Goal: Information Seeking & Learning: Learn about a topic

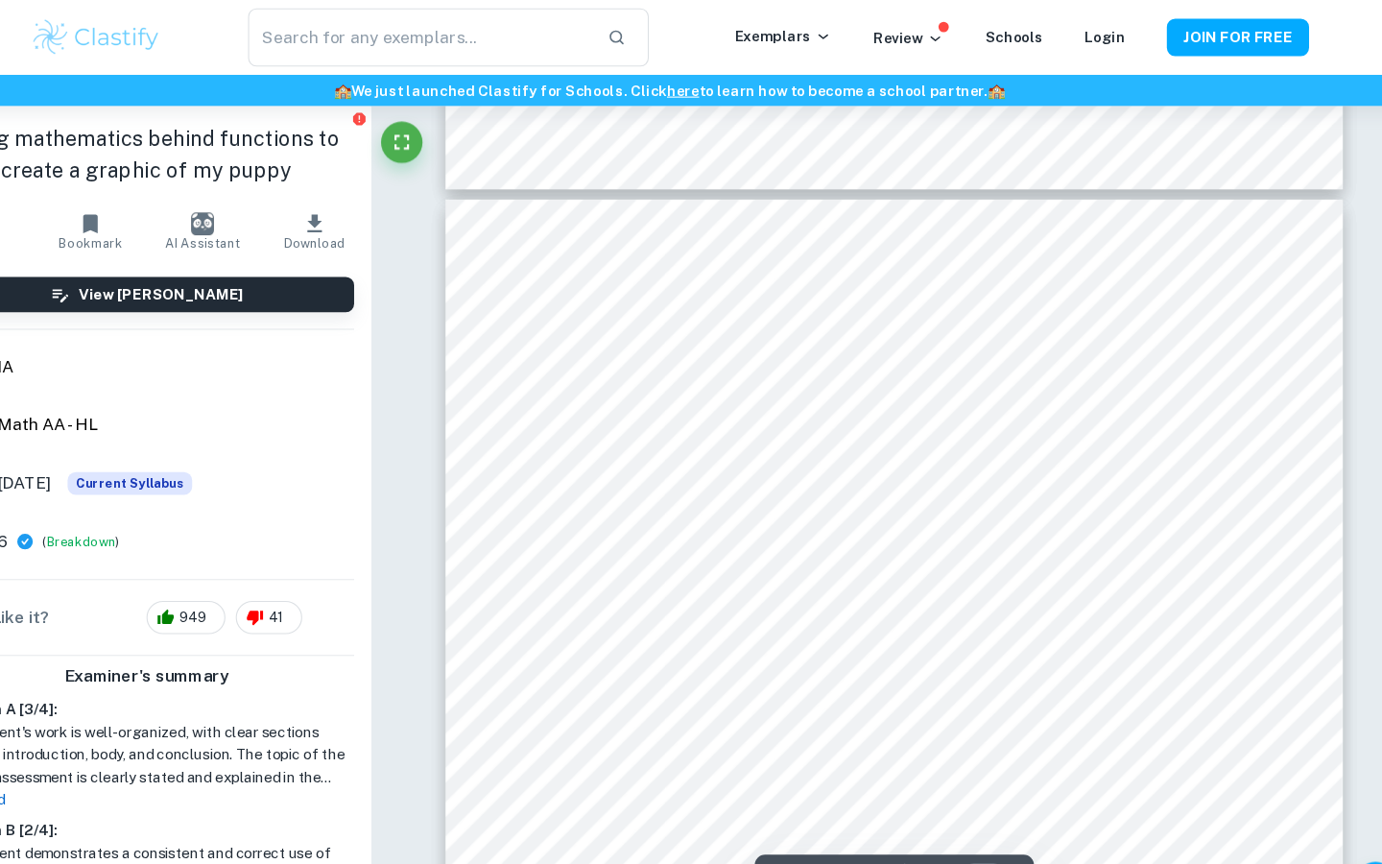
scroll to position [22910, 0]
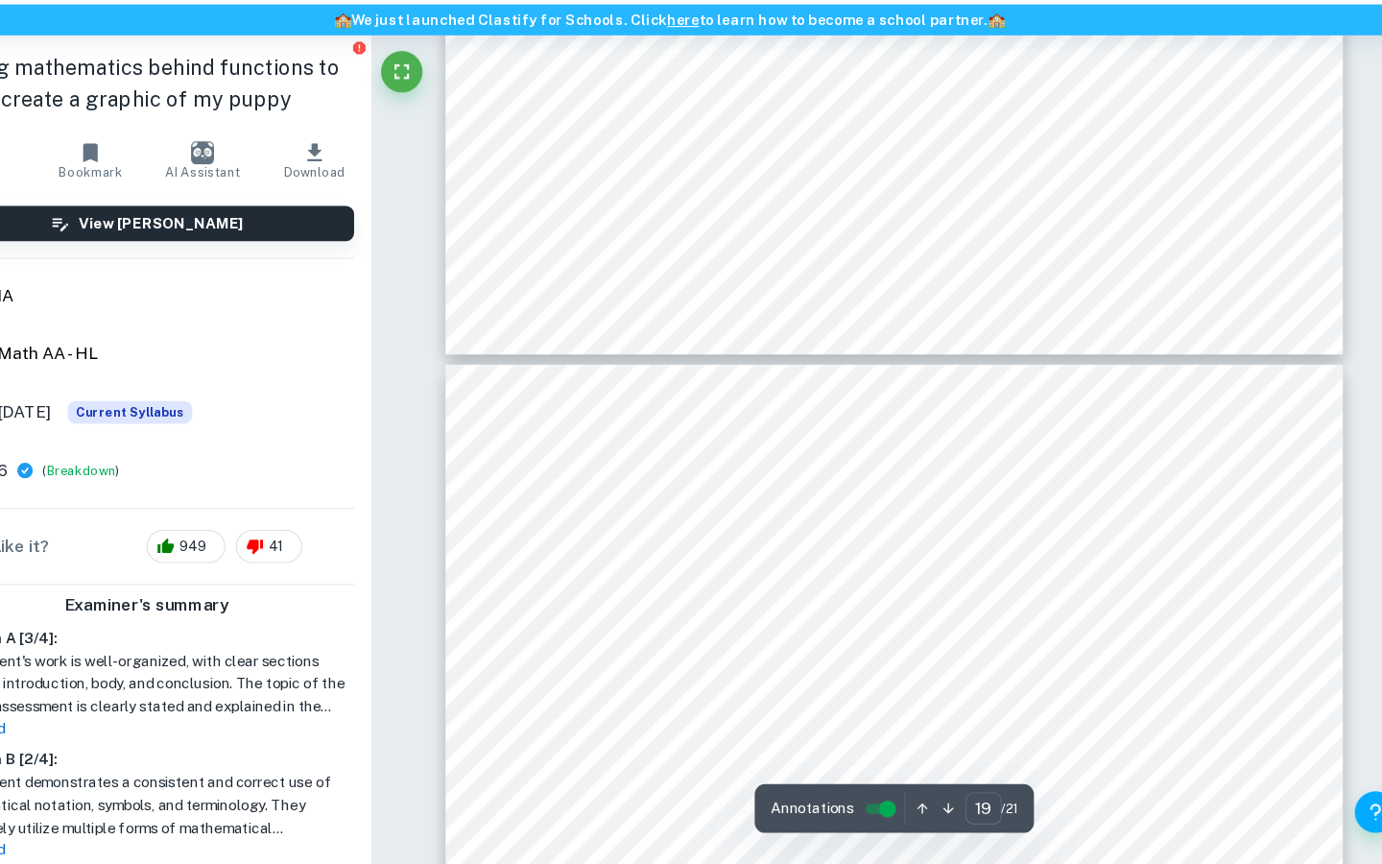
type input "20"
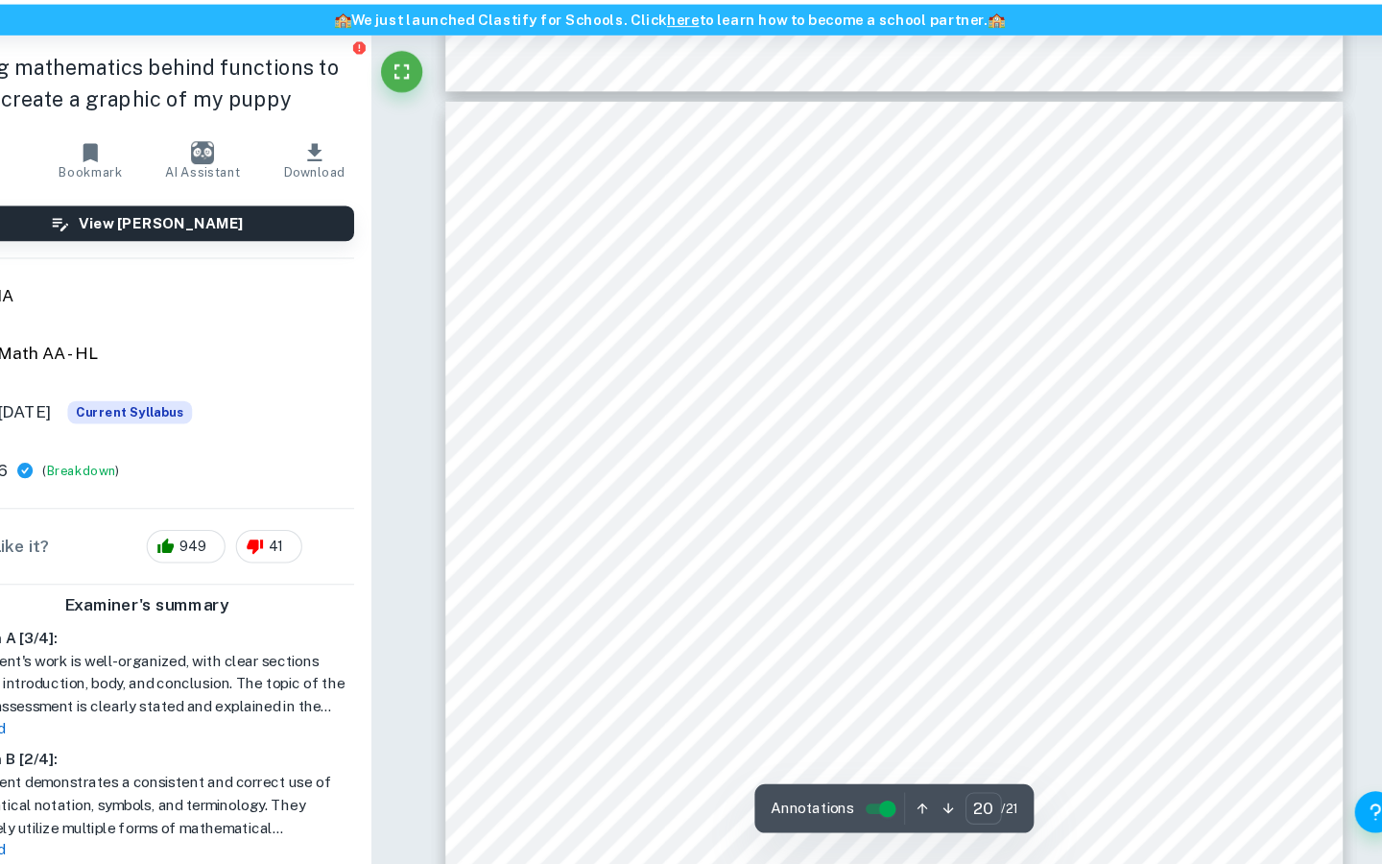
scroll to position [22940, 0]
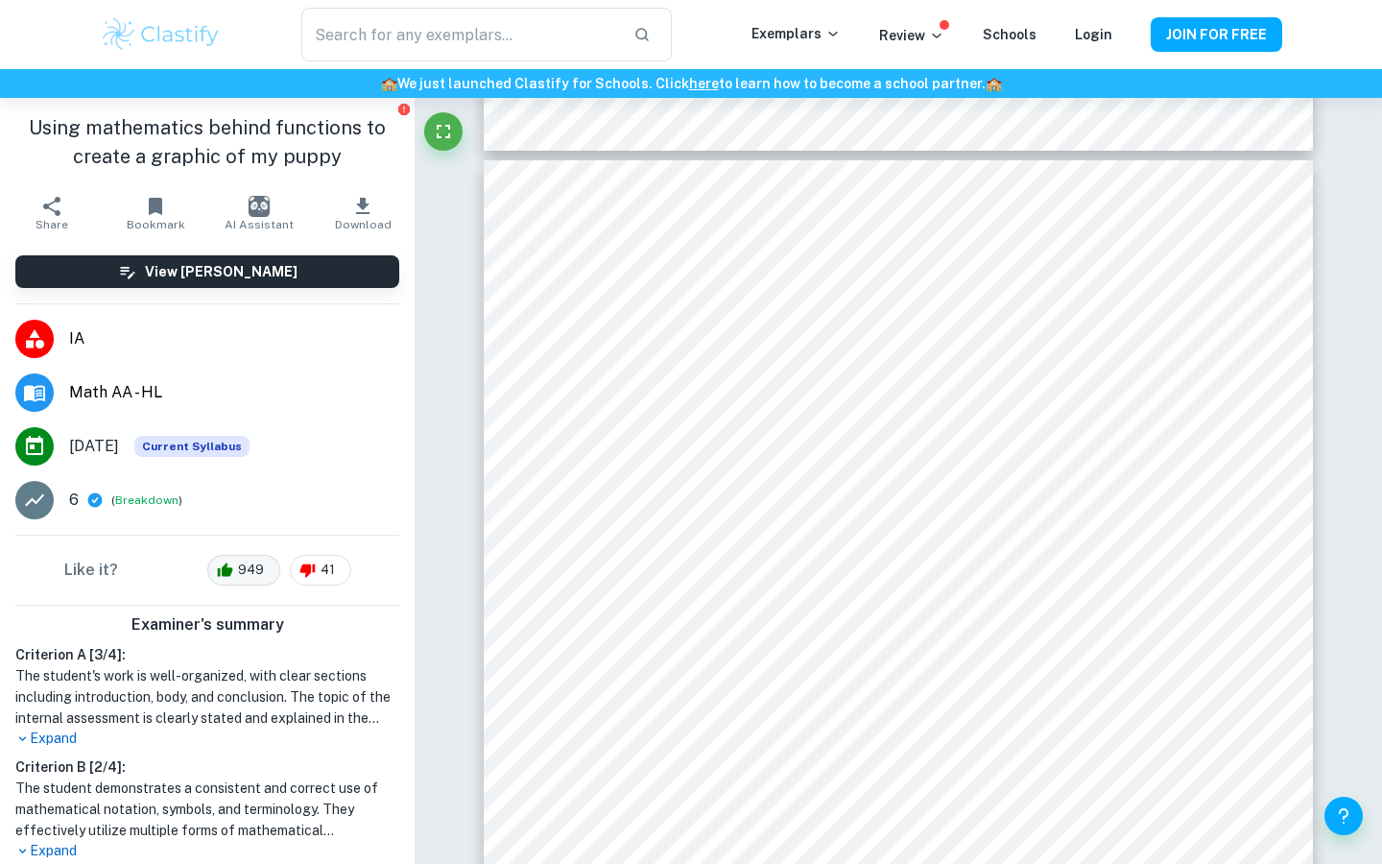
click at [224, 569] on icon at bounding box center [225, 570] width 16 height 23
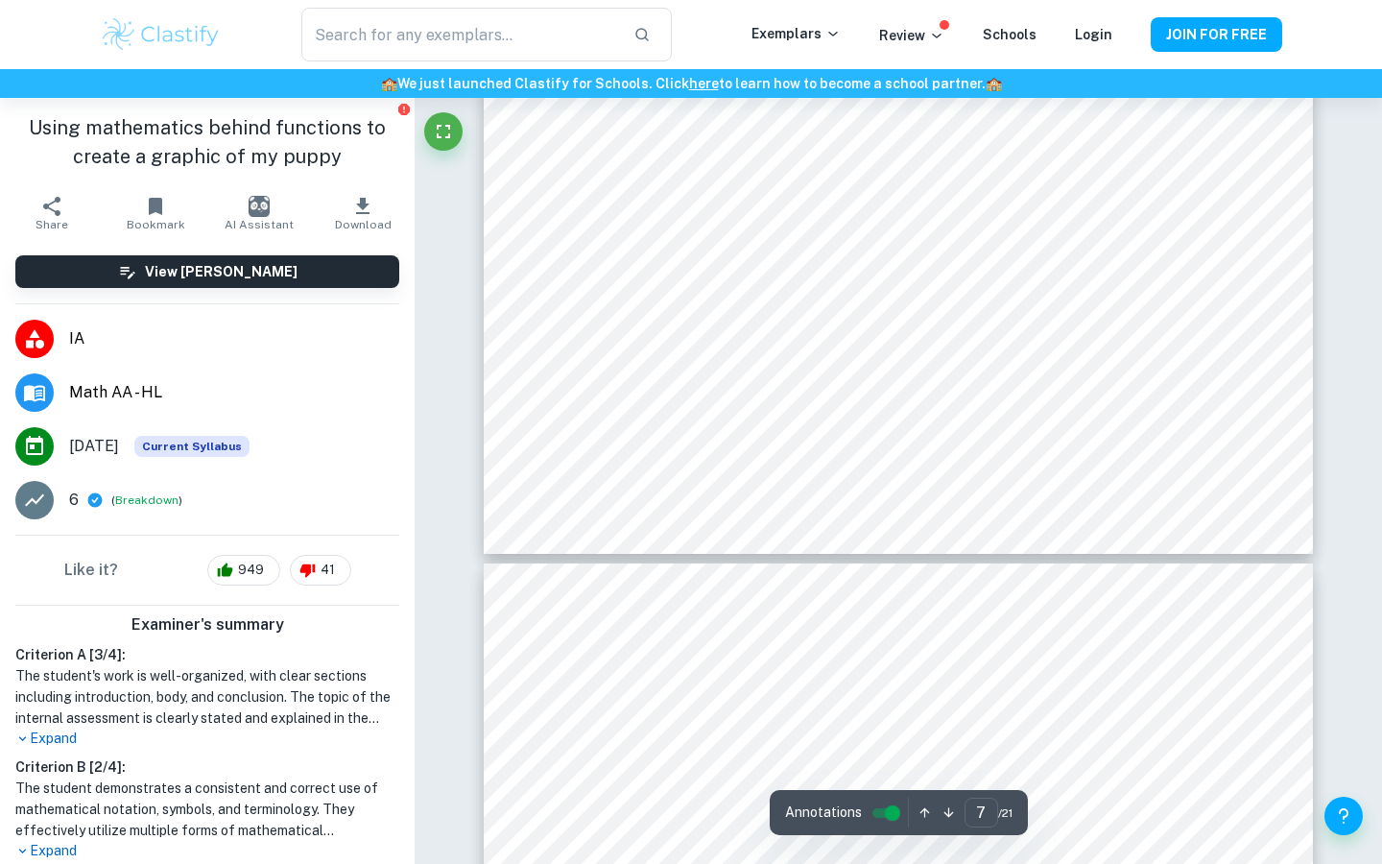
scroll to position [232, 0]
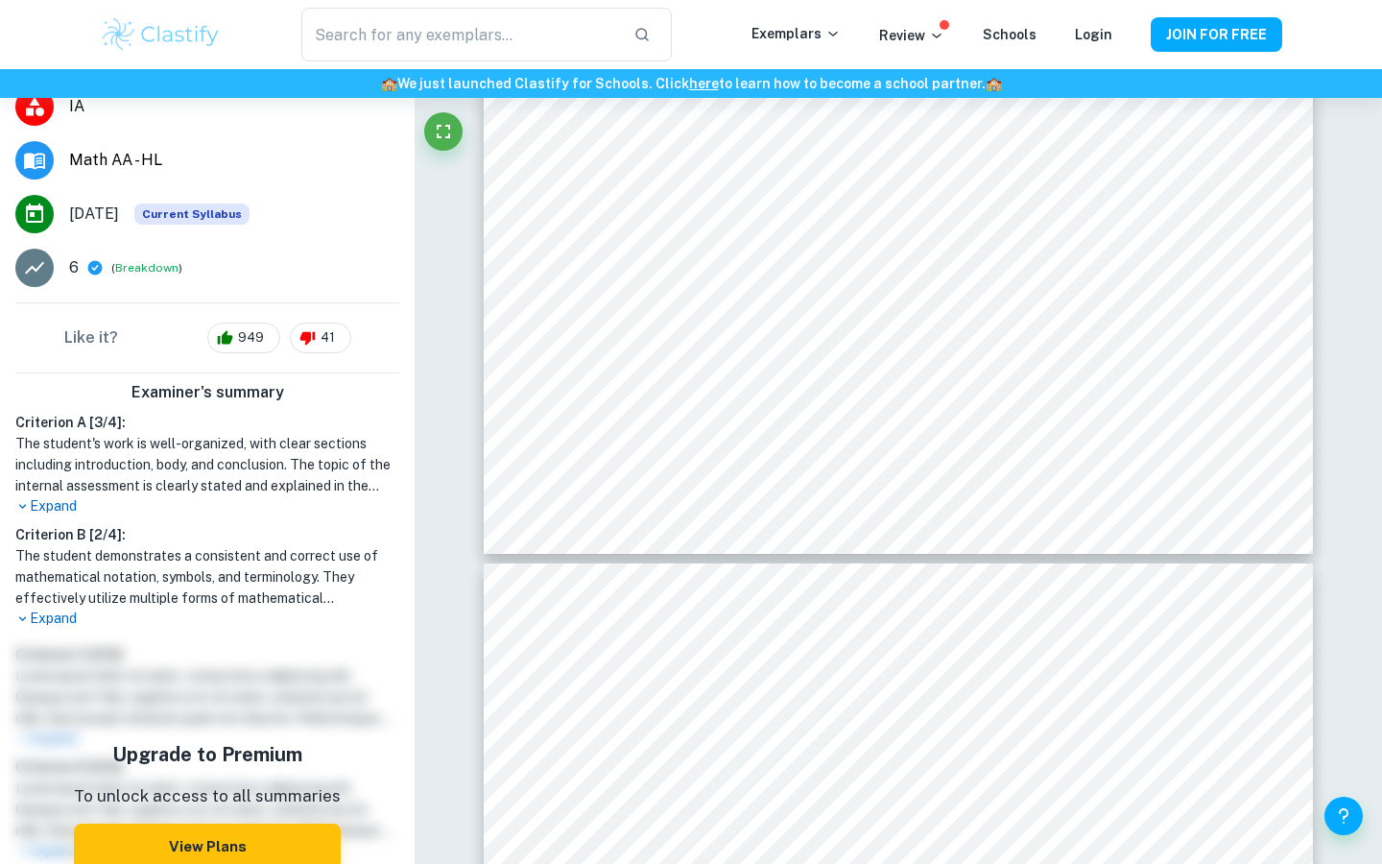
click at [48, 606] on h1 "The student demonstrates a consistent and correct use of mathematical notation,…" at bounding box center [207, 576] width 384 height 63
click at [35, 618] on p "Expand" at bounding box center [207, 618] width 384 height 20
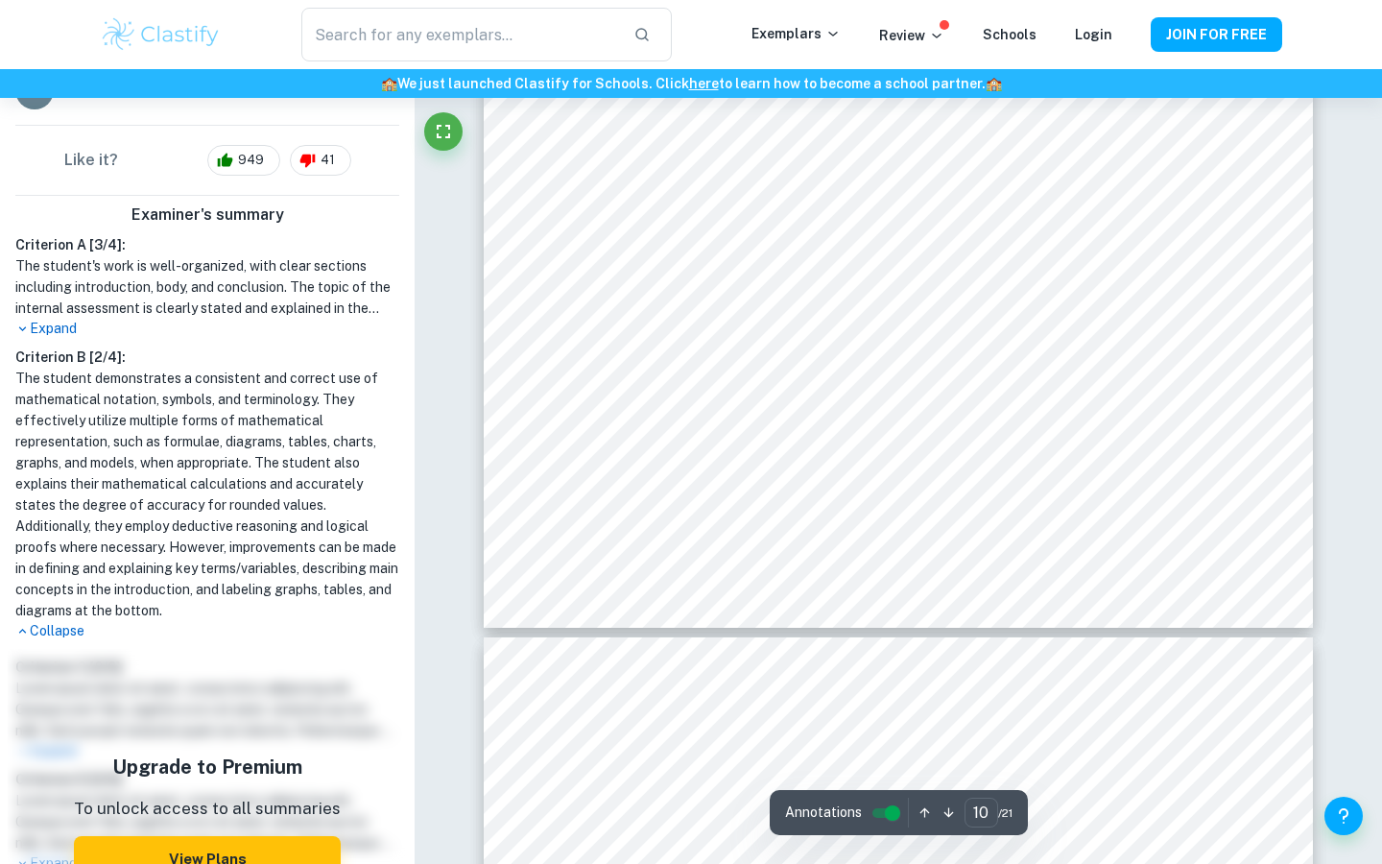
scroll to position [11698, 0]
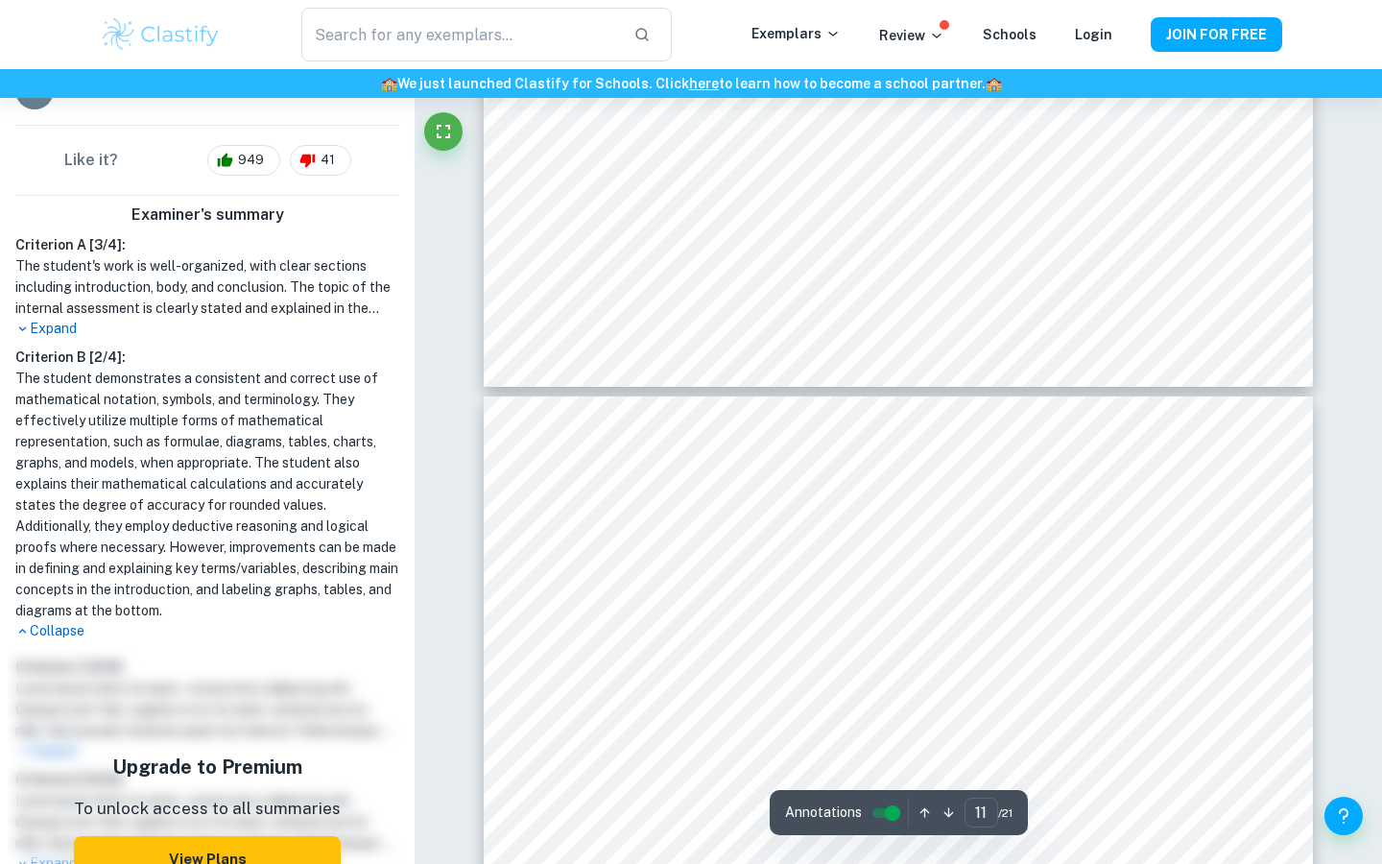
type input "12"
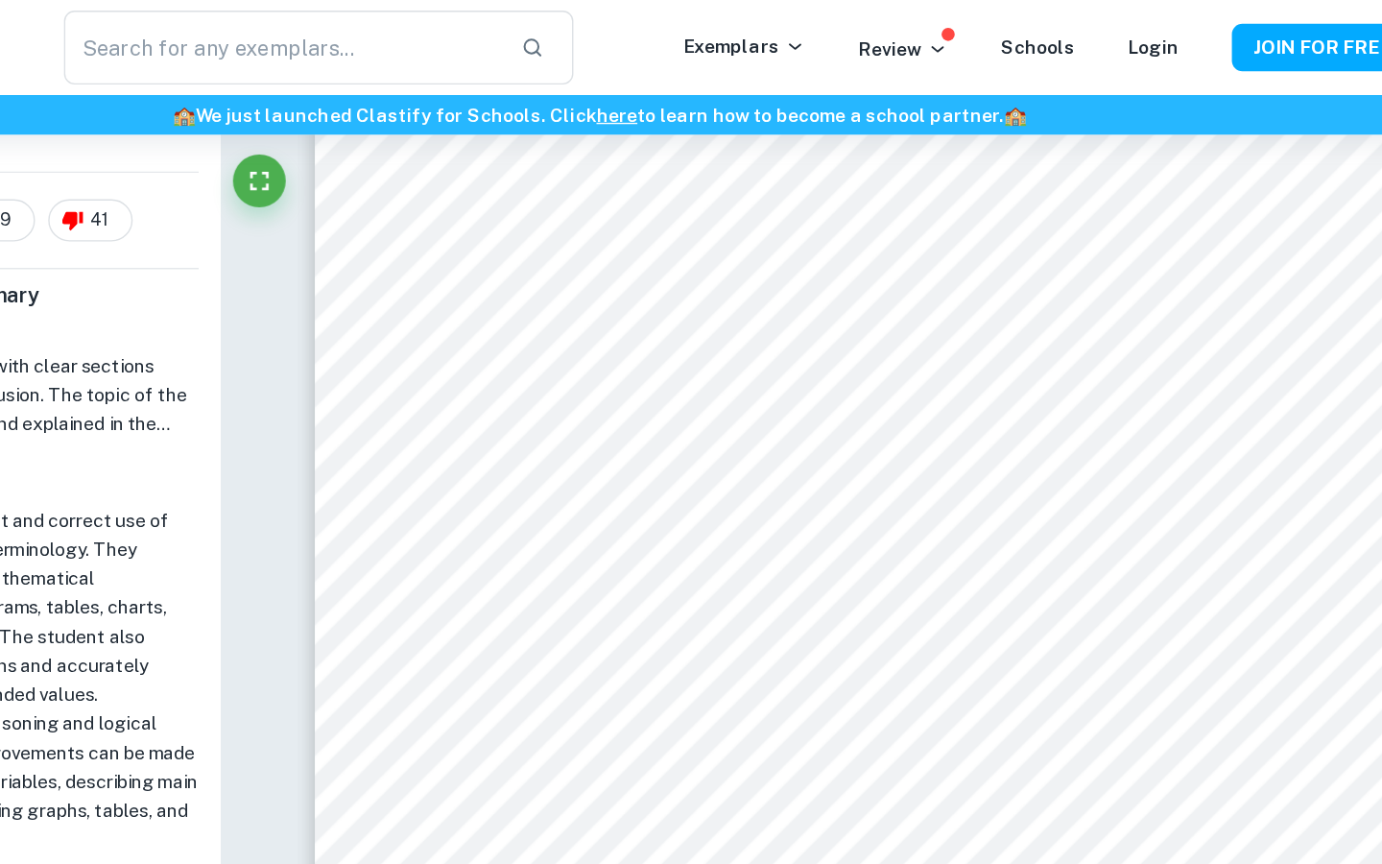
scroll to position [13613, 0]
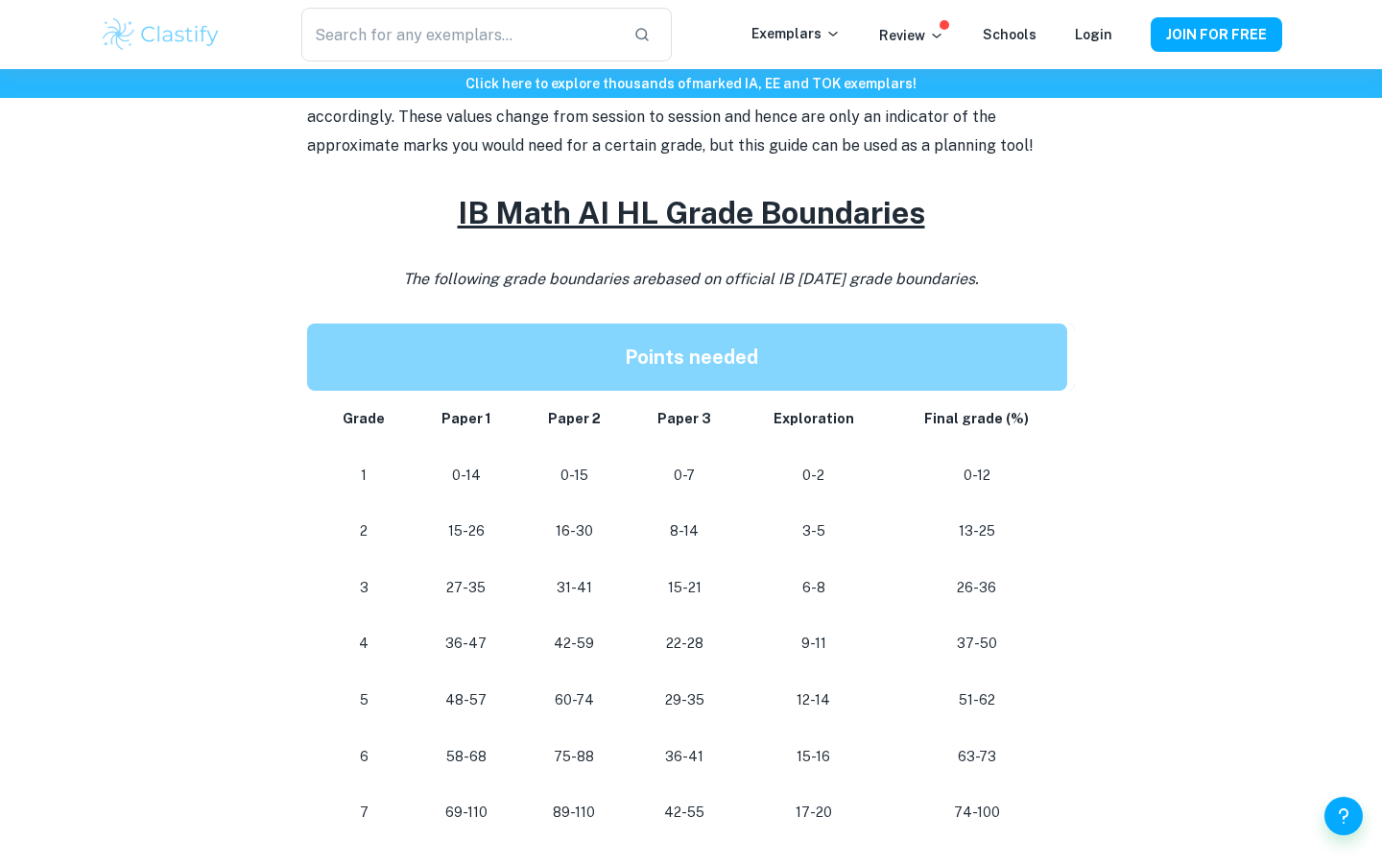
scroll to position [860, 0]
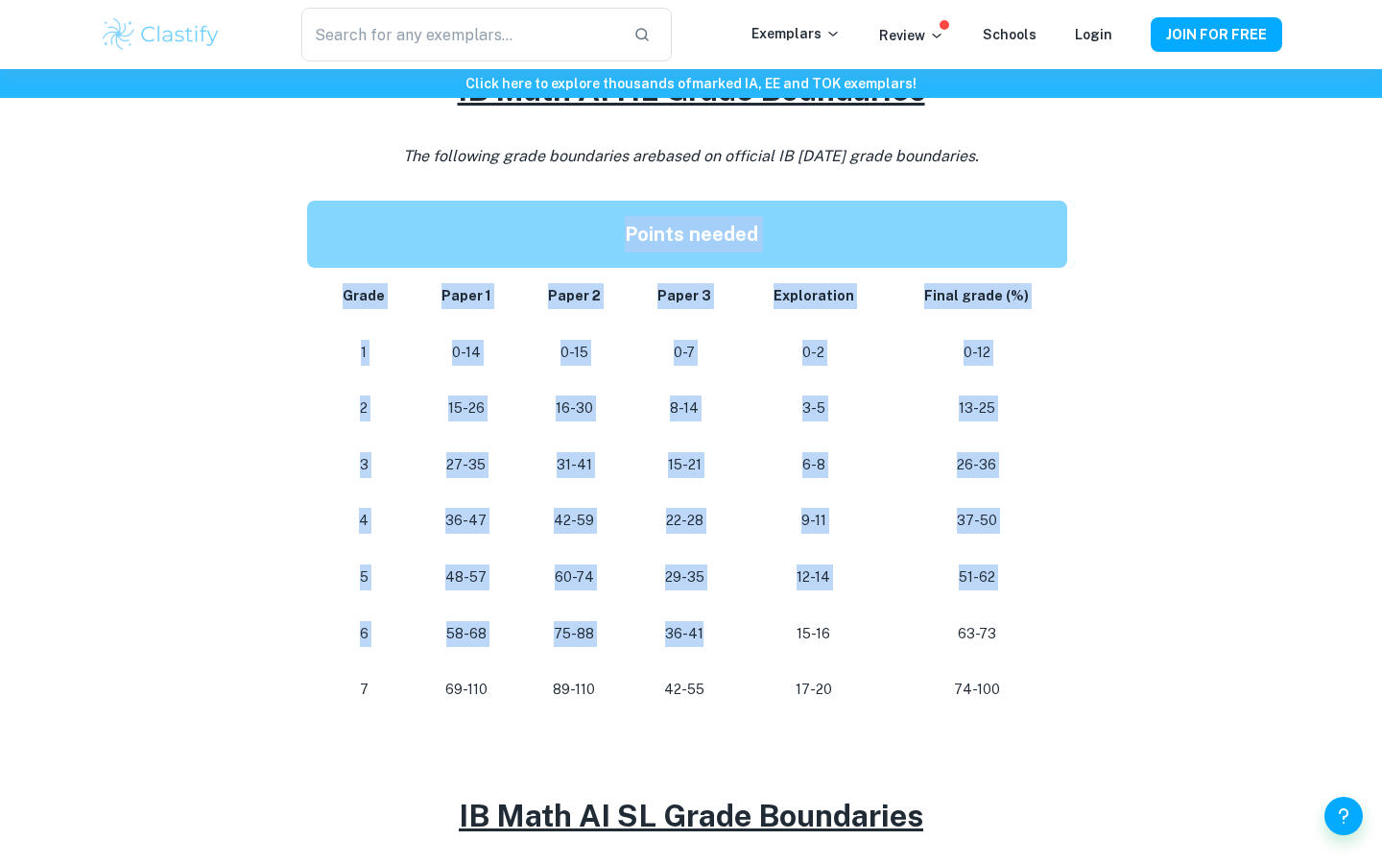
drag, startPoint x: 305, startPoint y: 287, endPoint x: 751, endPoint y: 657, distance: 580.0
click at [751, 656] on div "IB Math AI Grade Boundaries By Roxanne • January 27, 2024 Get feedback on your …" at bounding box center [691, 545] width 1182 height 2515
click at [751, 657] on td "15-16" at bounding box center [813, 634] width 147 height 57
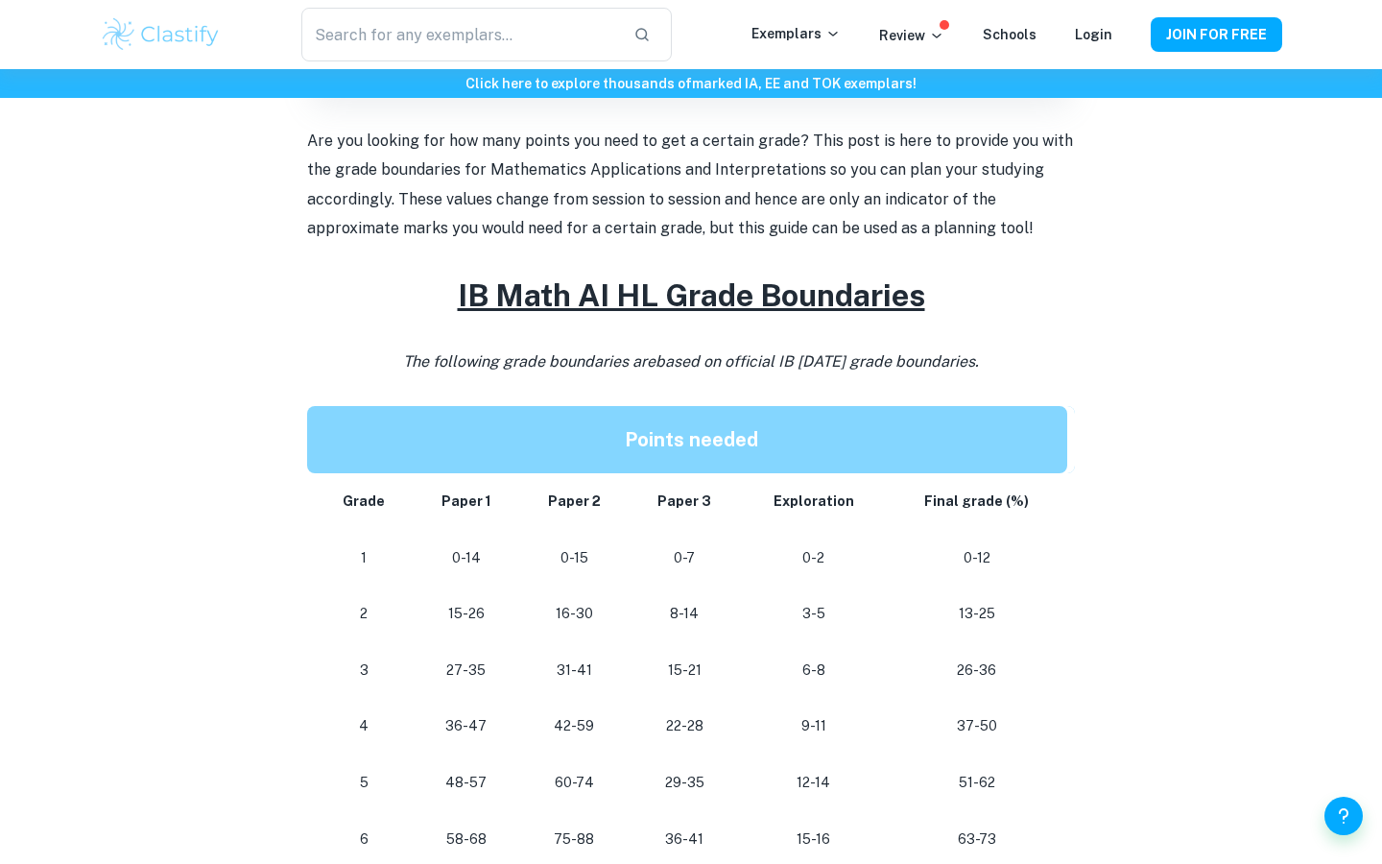
scroll to position [534, 0]
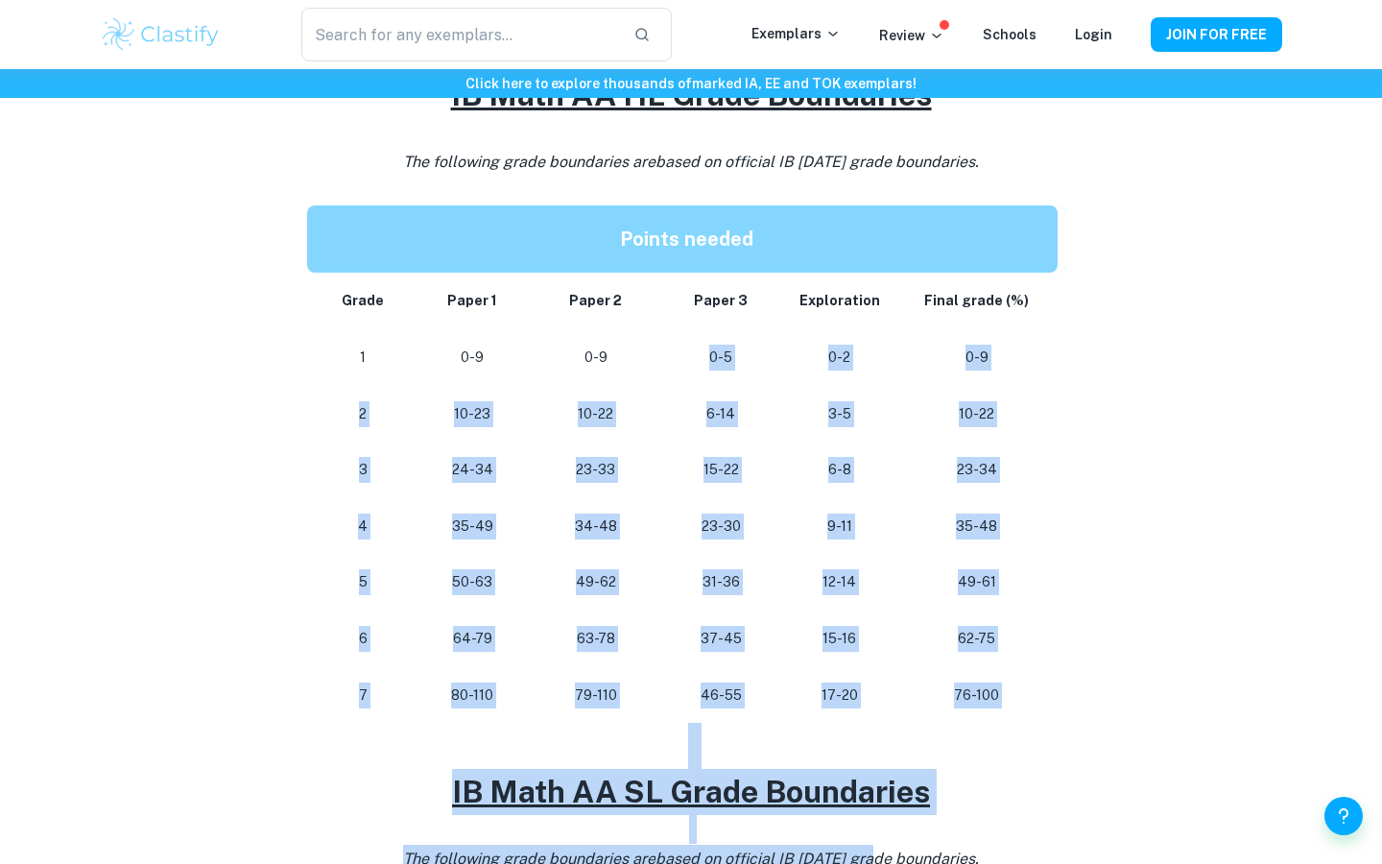
drag, startPoint x: 787, startPoint y: 358, endPoint x: 870, endPoint y: 863, distance: 511.5
click at [870, 863] on div "Are you planning your study sessions and wondering how many points you need to …" at bounding box center [691, 731] width 768 height 1668
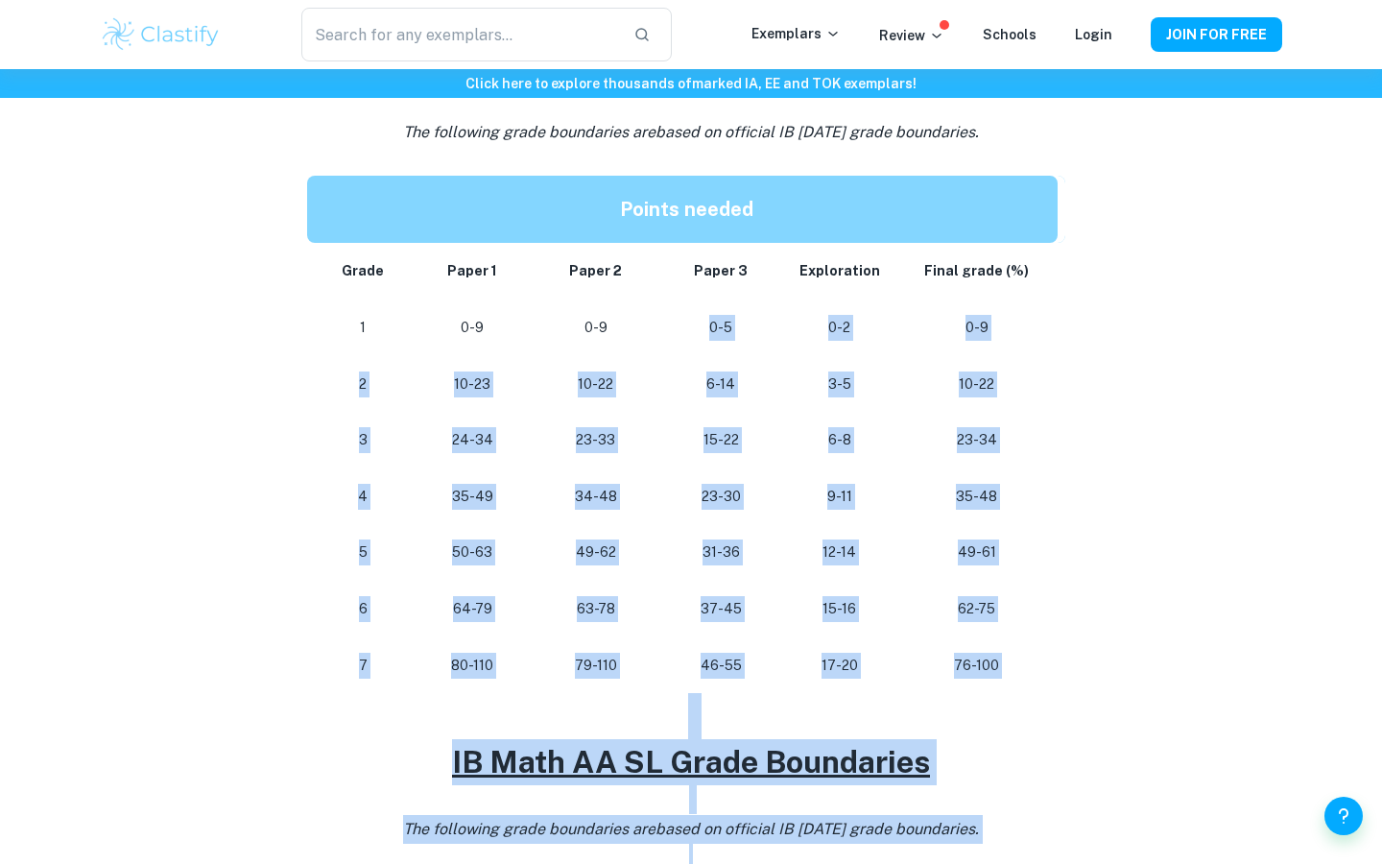
click at [833, 583] on td "15-16" at bounding box center [839, 609] width 111 height 57
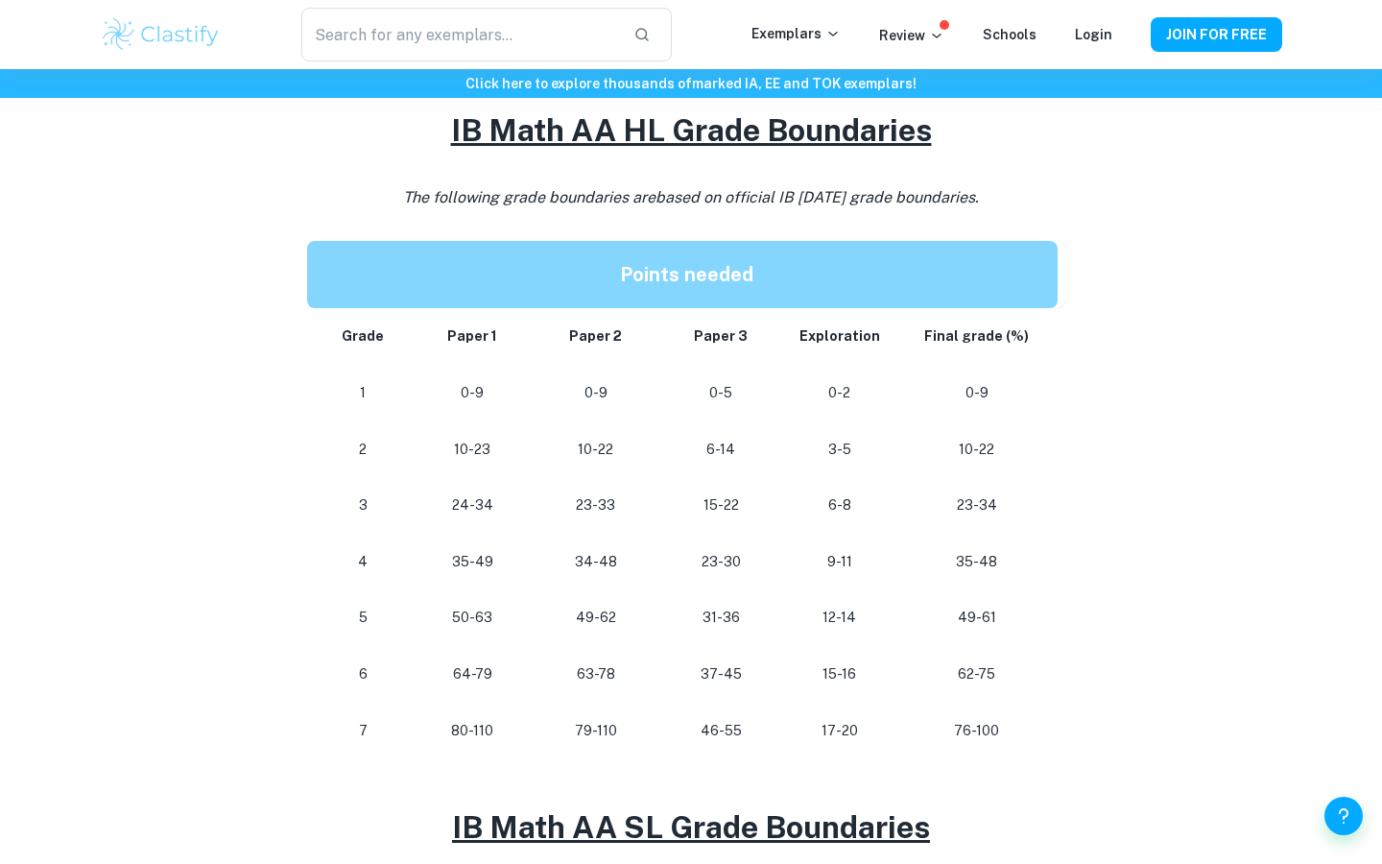
scroll to position [1071, 0]
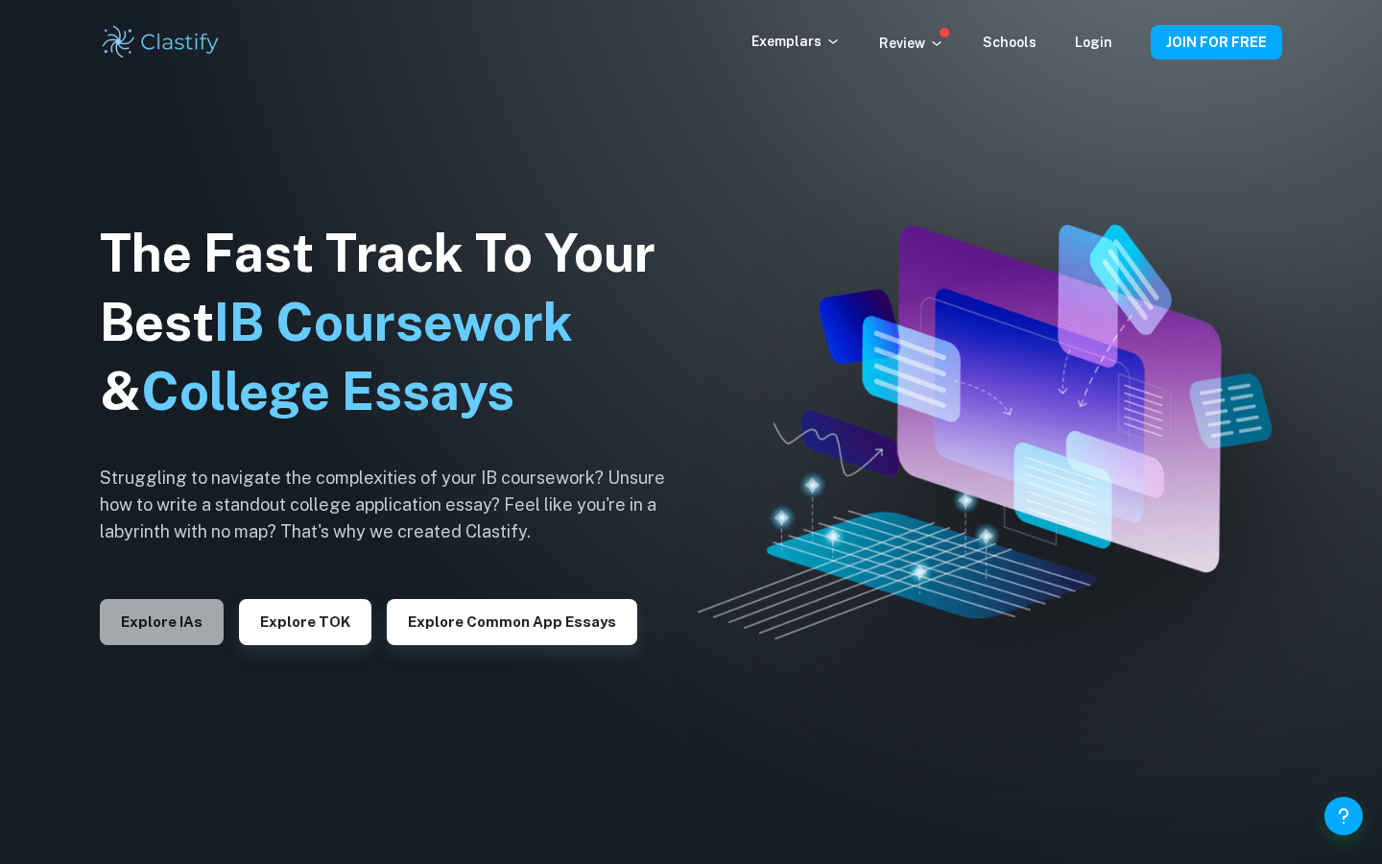
click at [176, 615] on button "Explore IAs" at bounding box center [162, 622] width 124 height 46
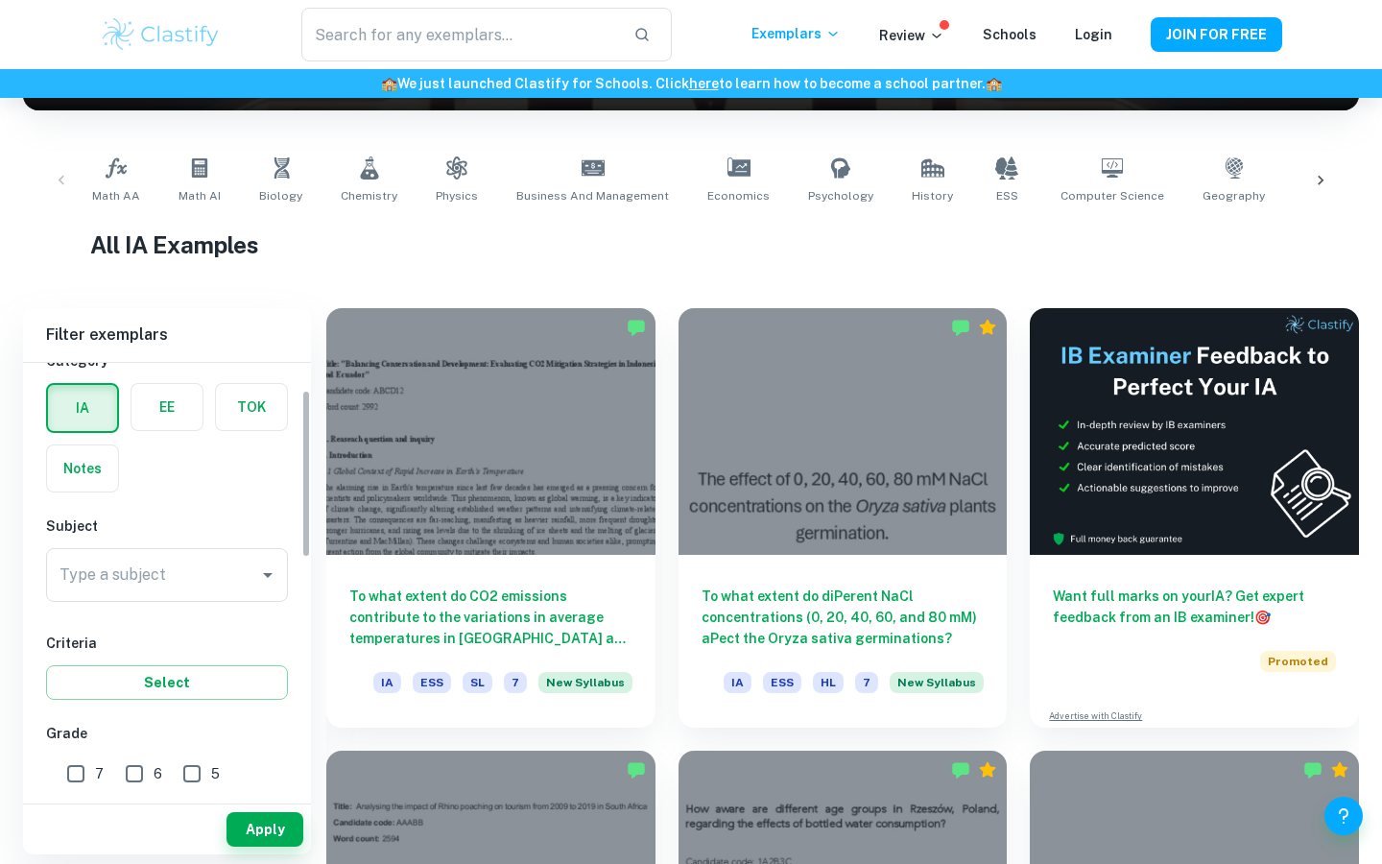
scroll to position [74, 0]
click at [145, 603] on div "Type a subject Type a subject" at bounding box center [167, 572] width 242 height 61
click at [172, 584] on input "Type a subject" at bounding box center [153, 569] width 196 height 36
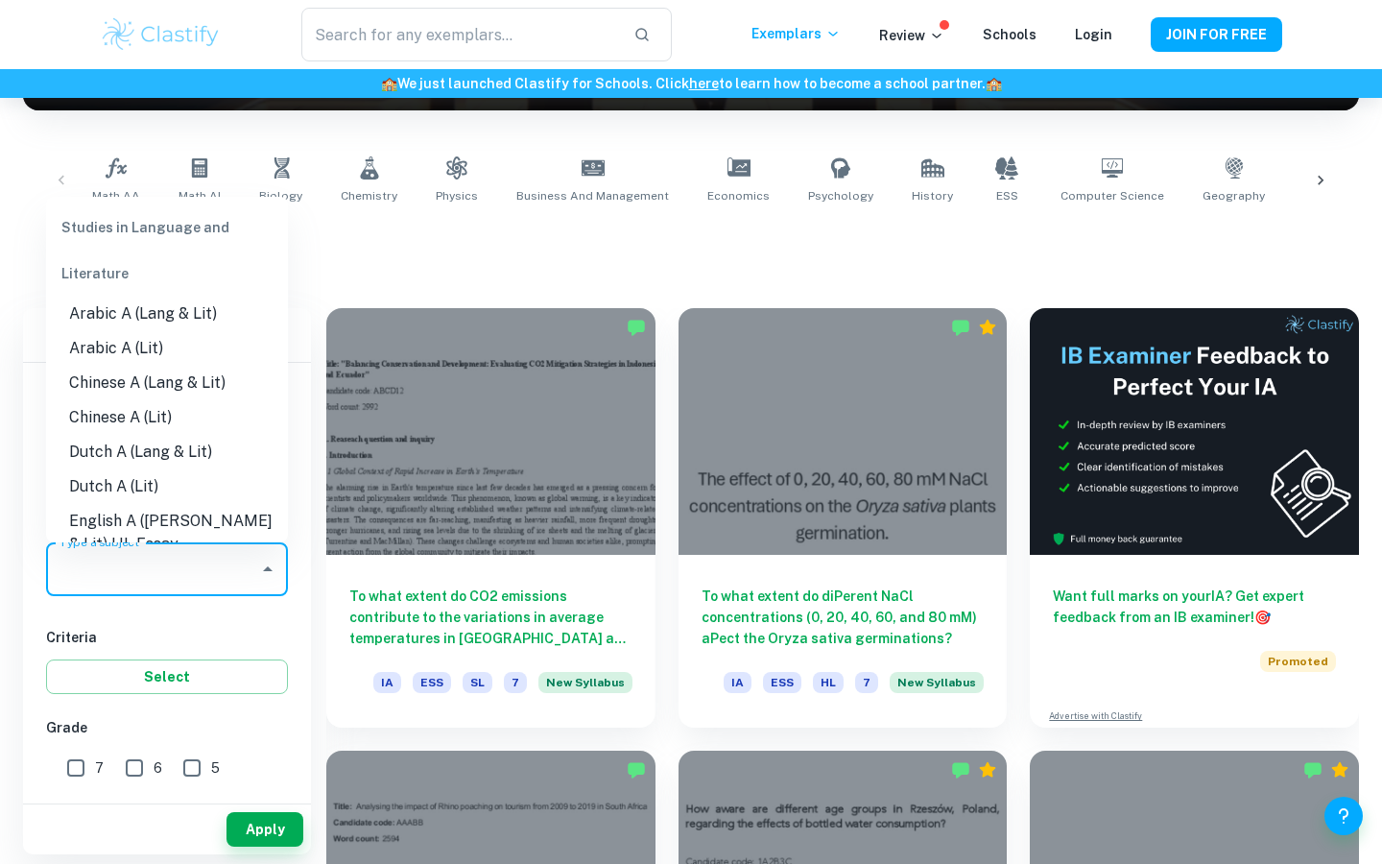
scroll to position [27, 0]
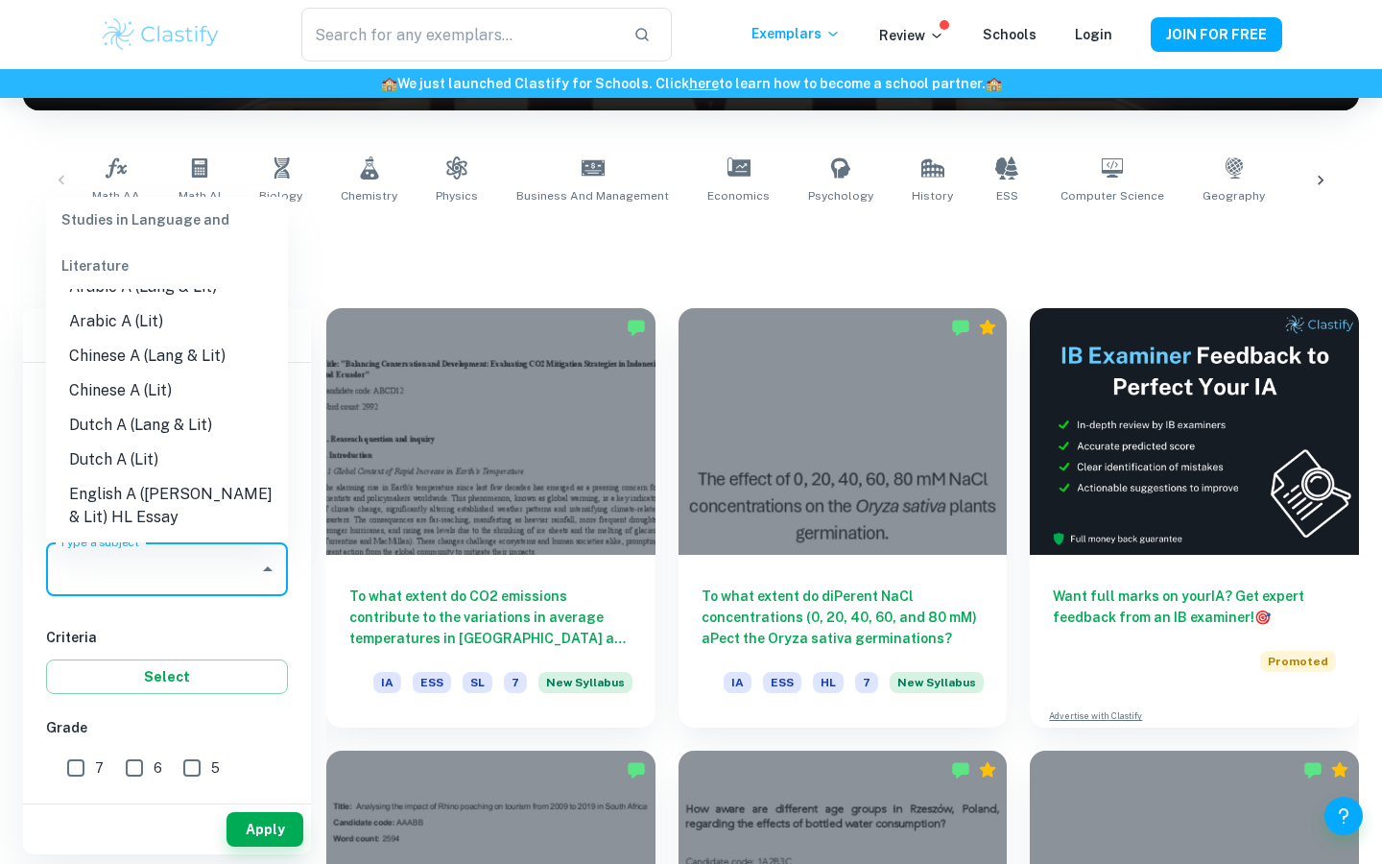
click at [174, 474] on li "Dutch A (Lit)" at bounding box center [167, 459] width 242 height 35
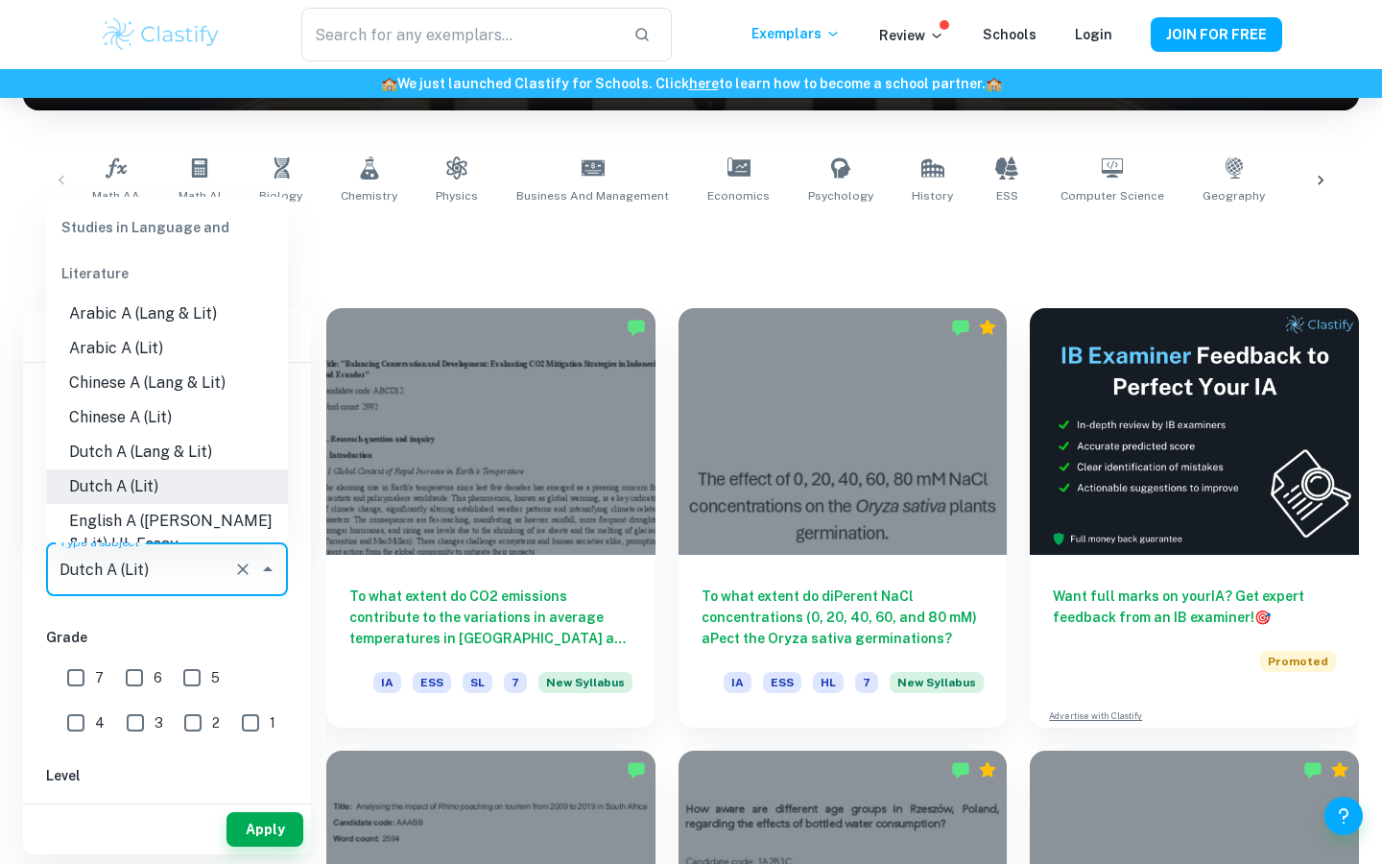
click at [137, 557] on input "Dutch A (Lit)" at bounding box center [140, 569] width 171 height 36
click at [216, 507] on li "English A ([PERSON_NAME] & Lit) HL Essay" at bounding box center [167, 533] width 242 height 58
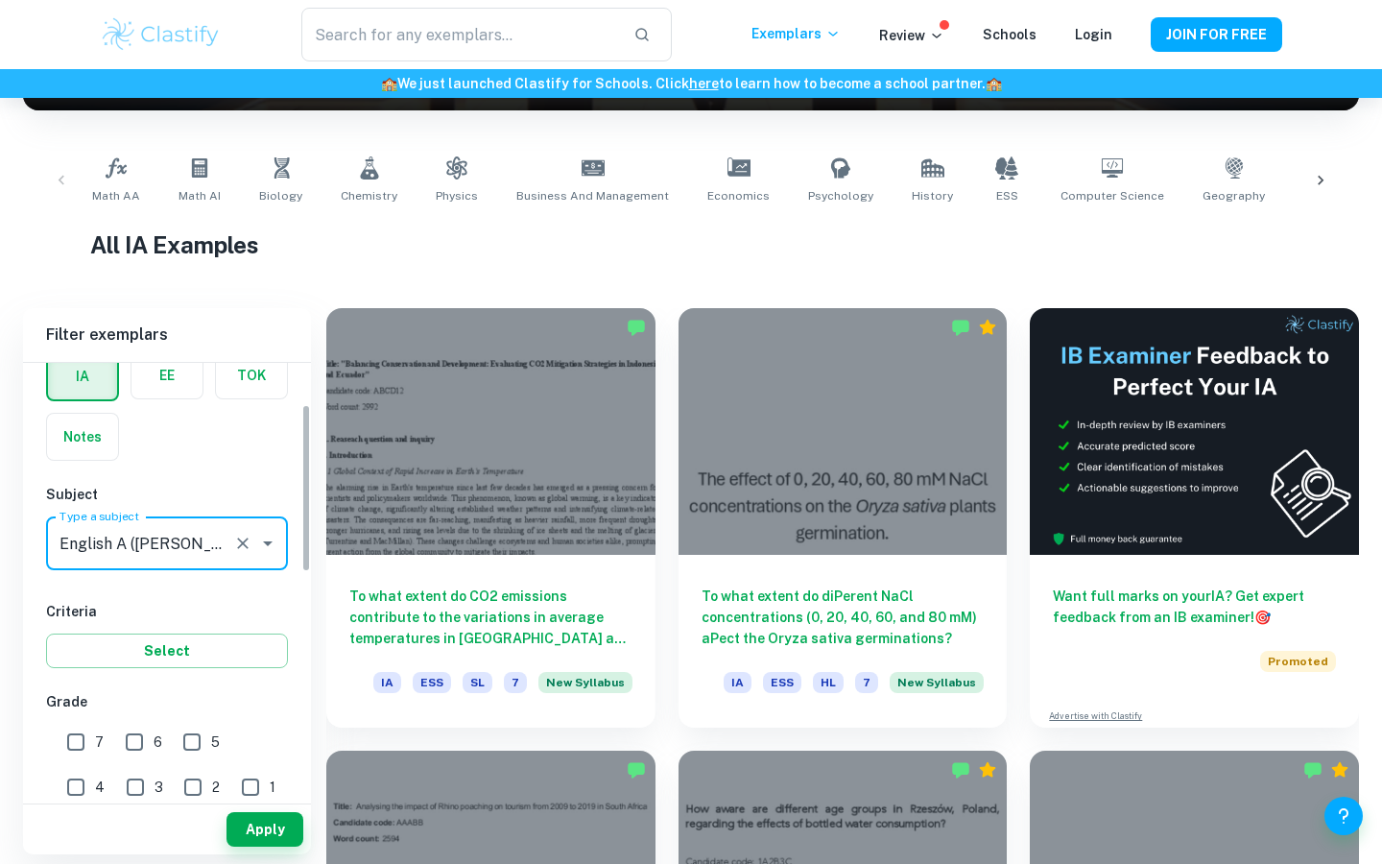
scroll to position [106, 0]
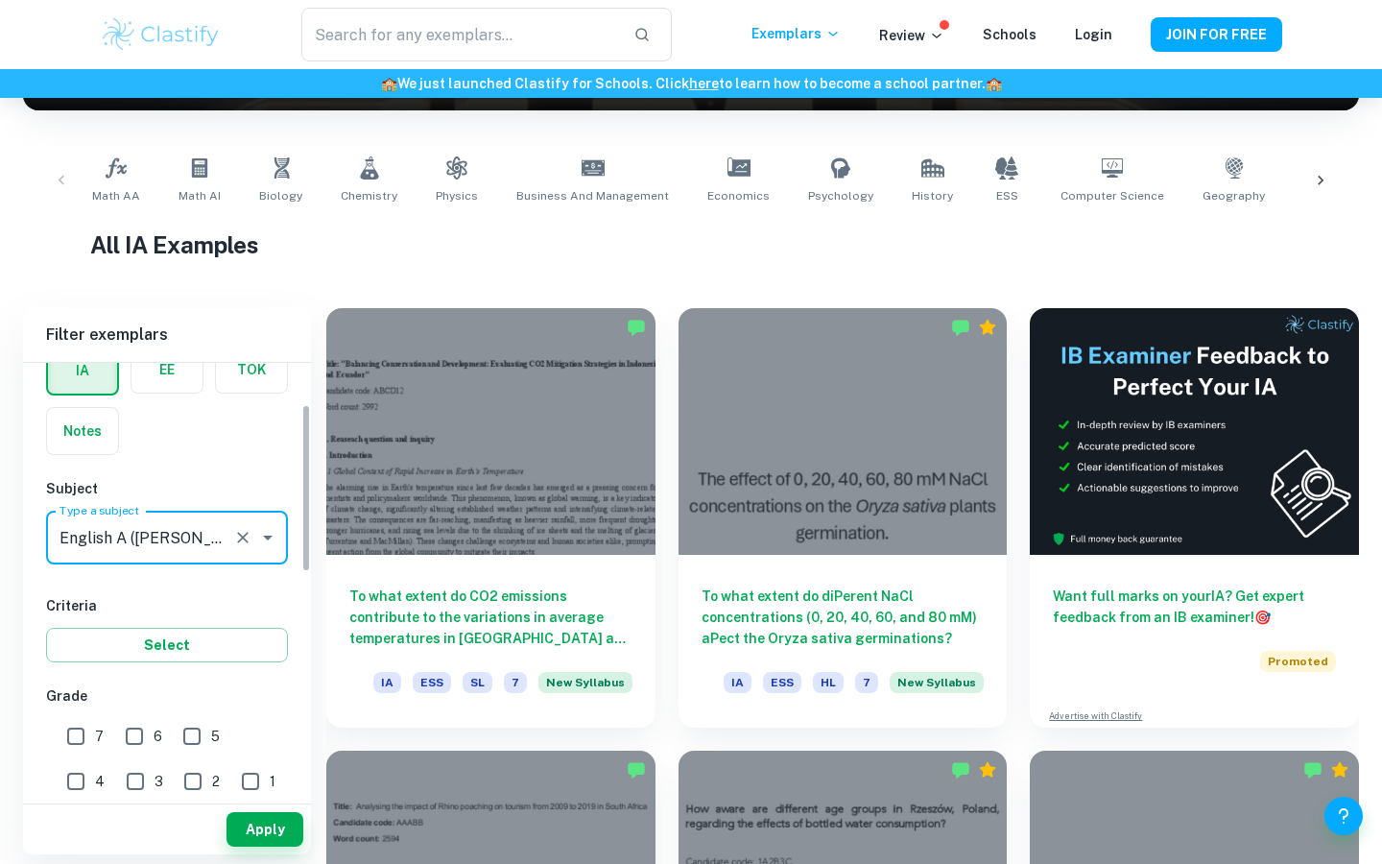
click at [173, 526] on input "English A ([PERSON_NAME] & Lit) HL Essay" at bounding box center [140, 537] width 171 height 36
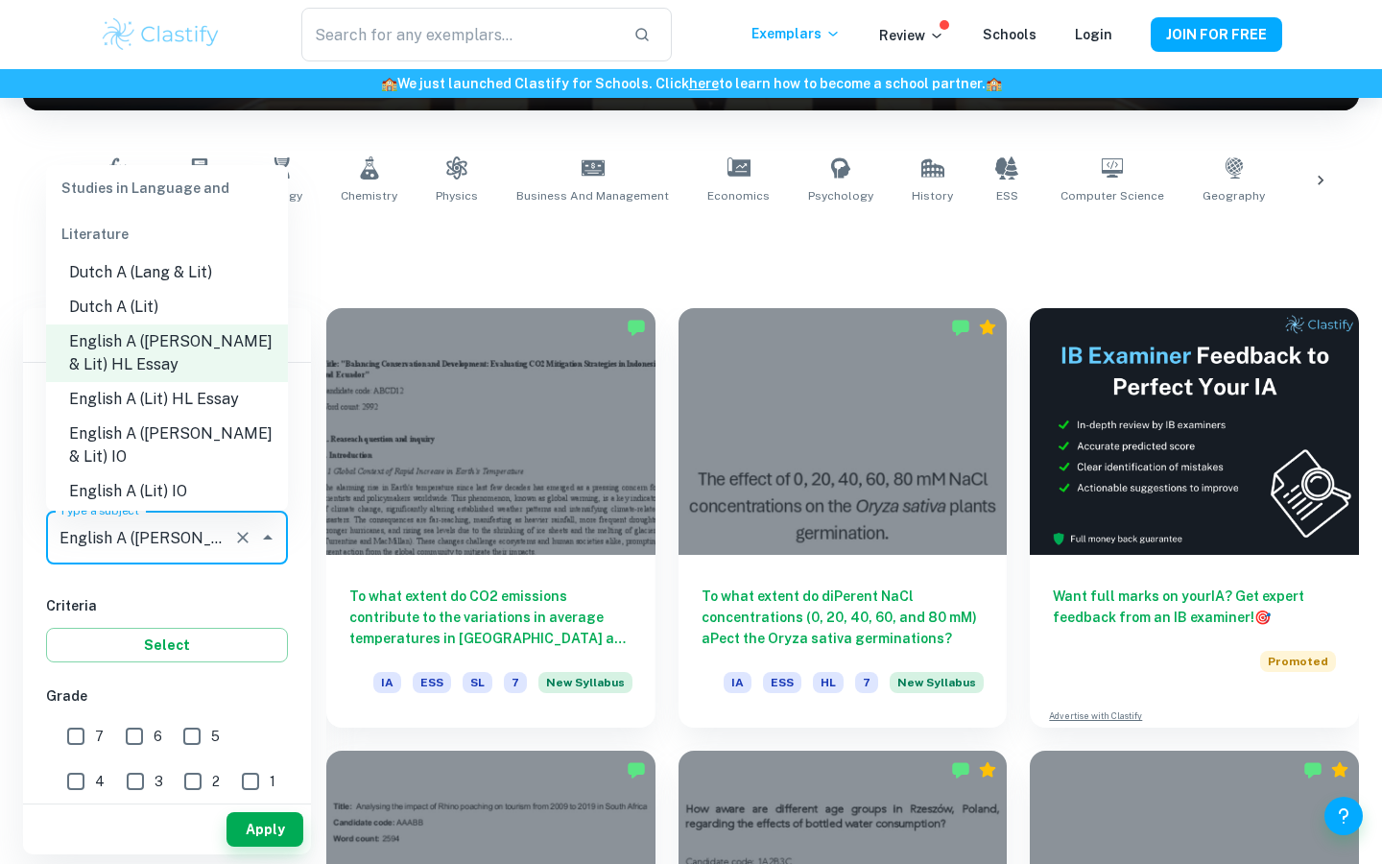
scroll to position [152, 0]
click at [241, 425] on li "English A ([PERSON_NAME] & Lit) IO" at bounding box center [167, 442] width 242 height 58
type input "English A ([PERSON_NAME] & Lit) IO"
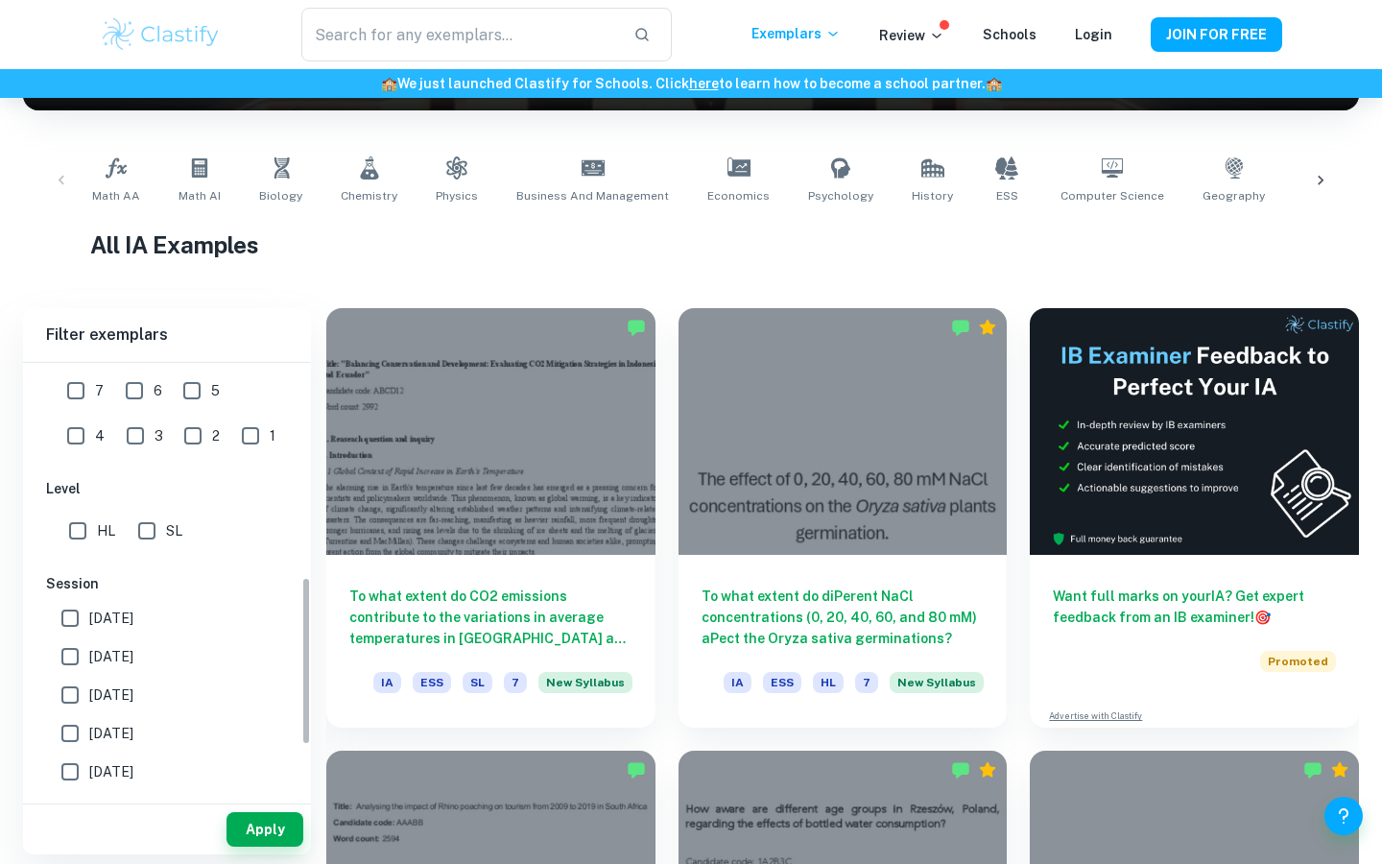
scroll to position [599, 0]
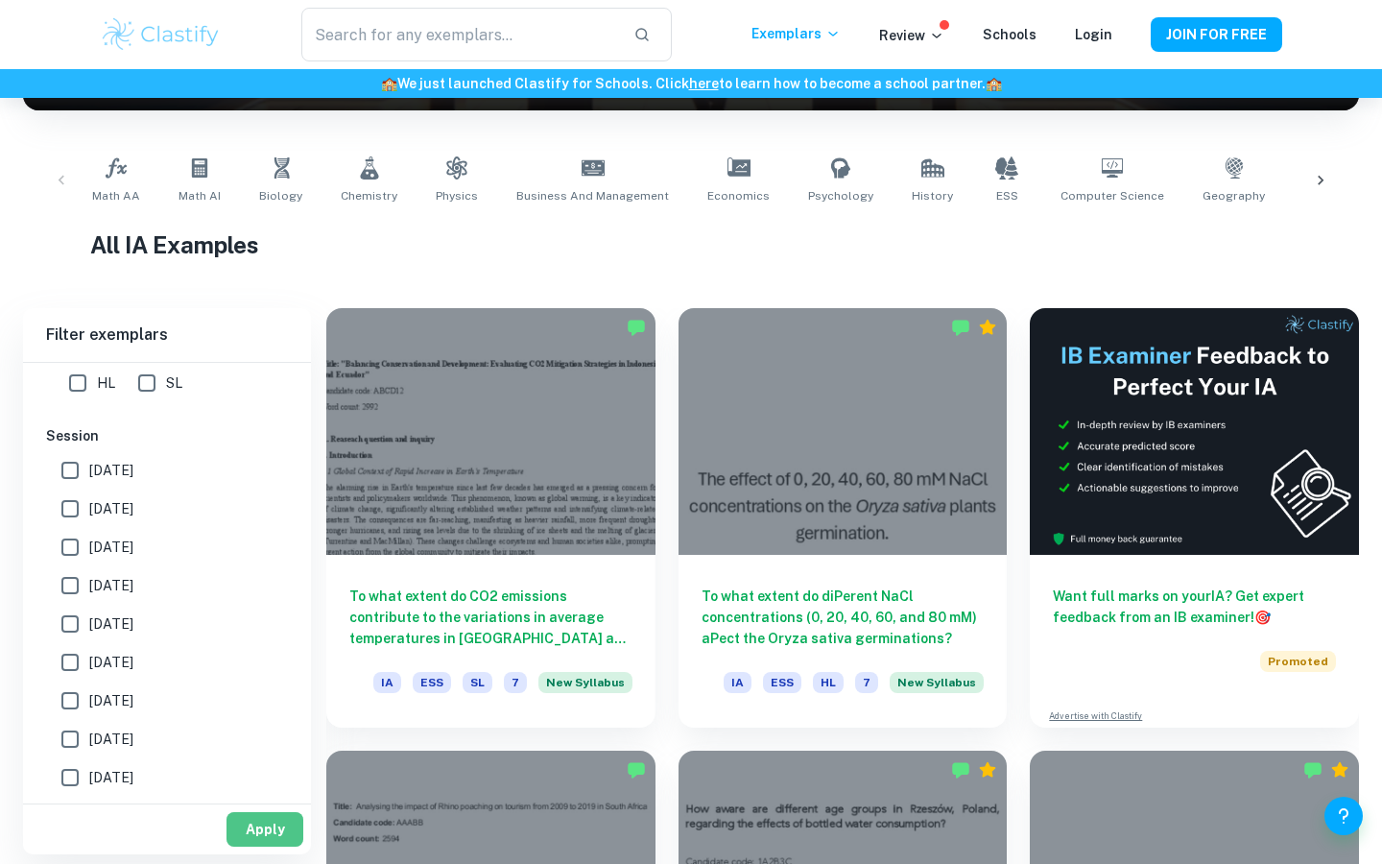
click at [277, 834] on button "Apply" at bounding box center [264, 829] width 77 height 35
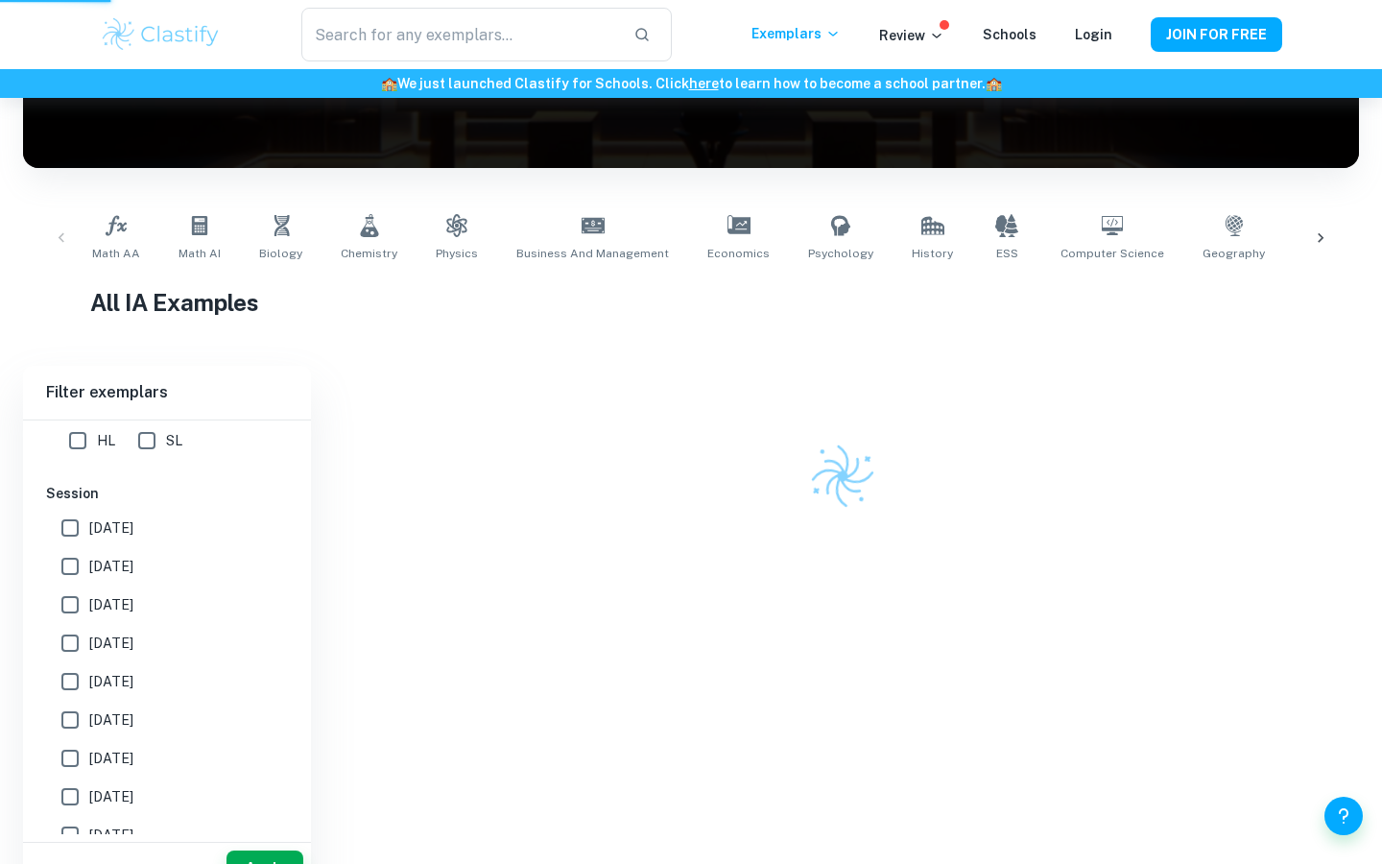
scroll to position [233, 0]
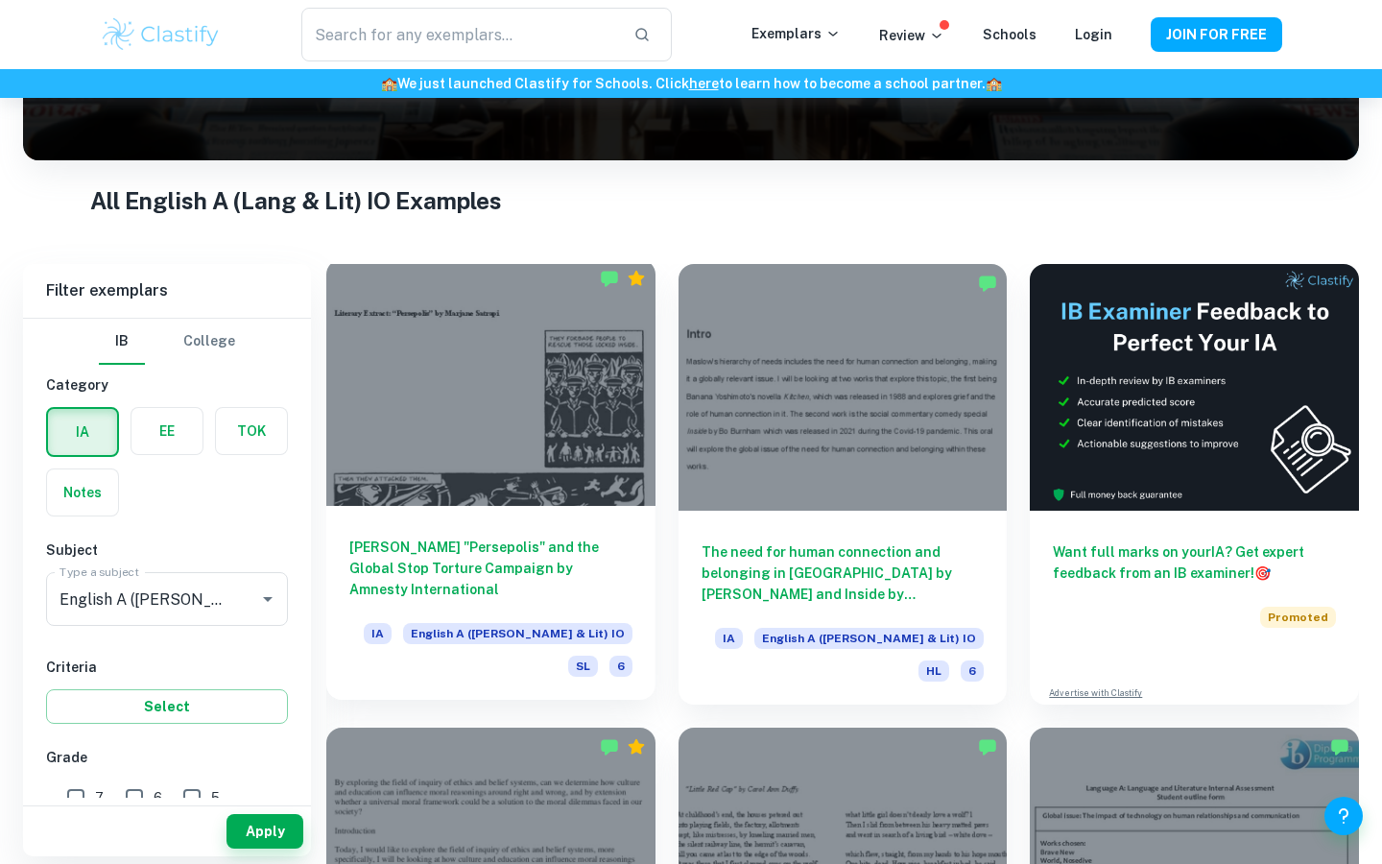
scroll to position [291, 0]
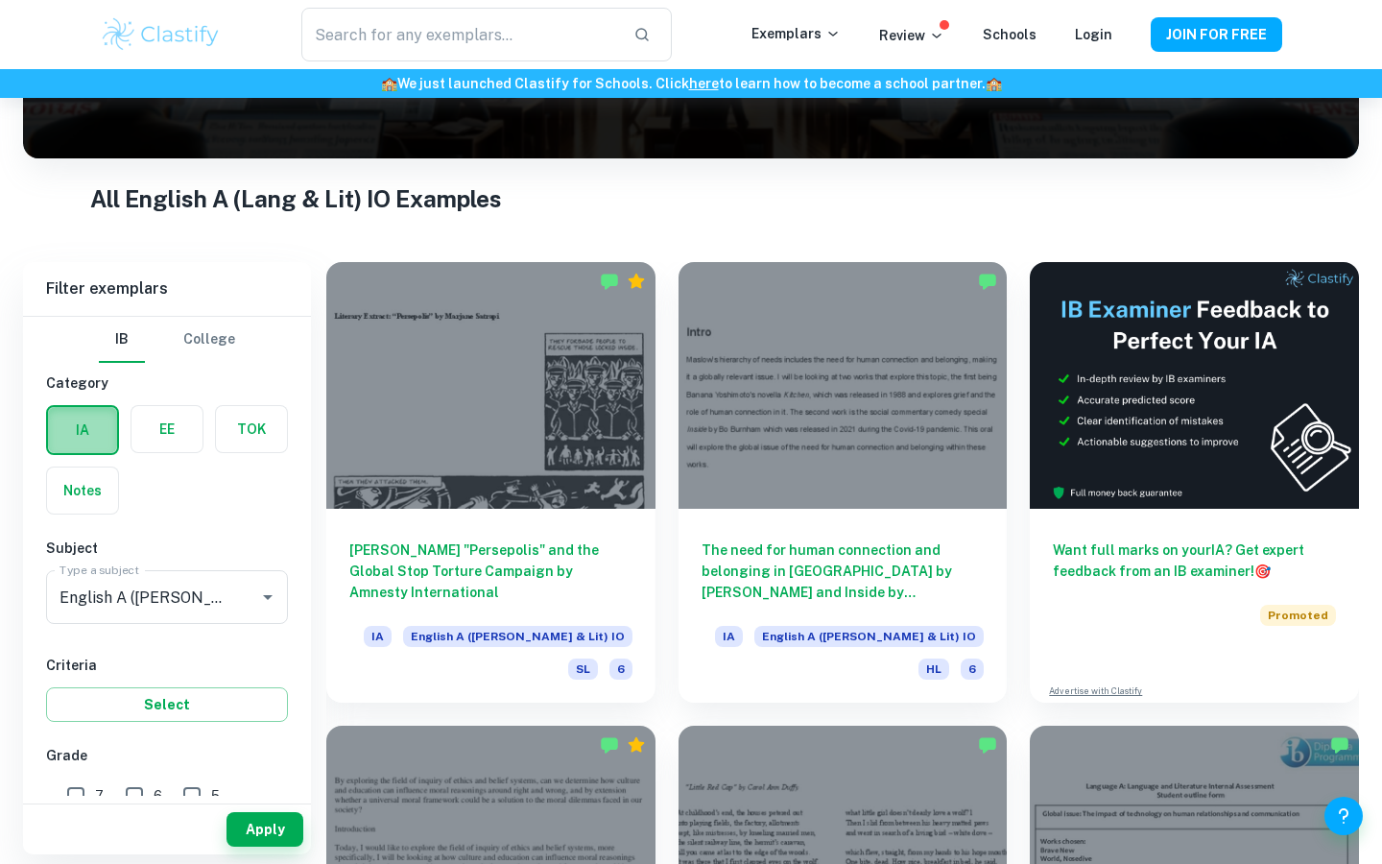
click at [96, 433] on label "button" at bounding box center [82, 430] width 69 height 46
click at [0, 0] on input "radio" at bounding box center [0, 0] width 0 height 0
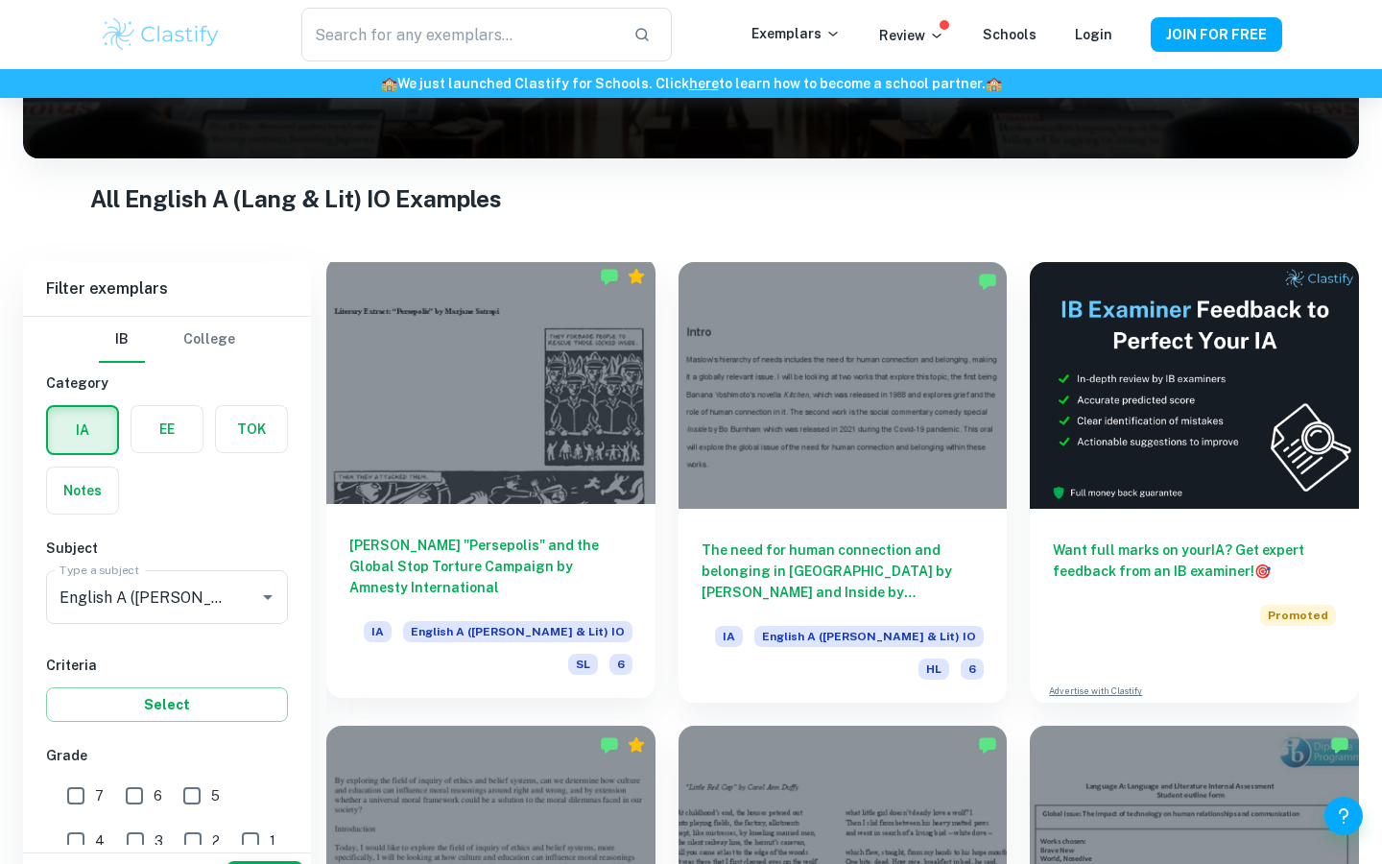
scroll to position [340, 0]
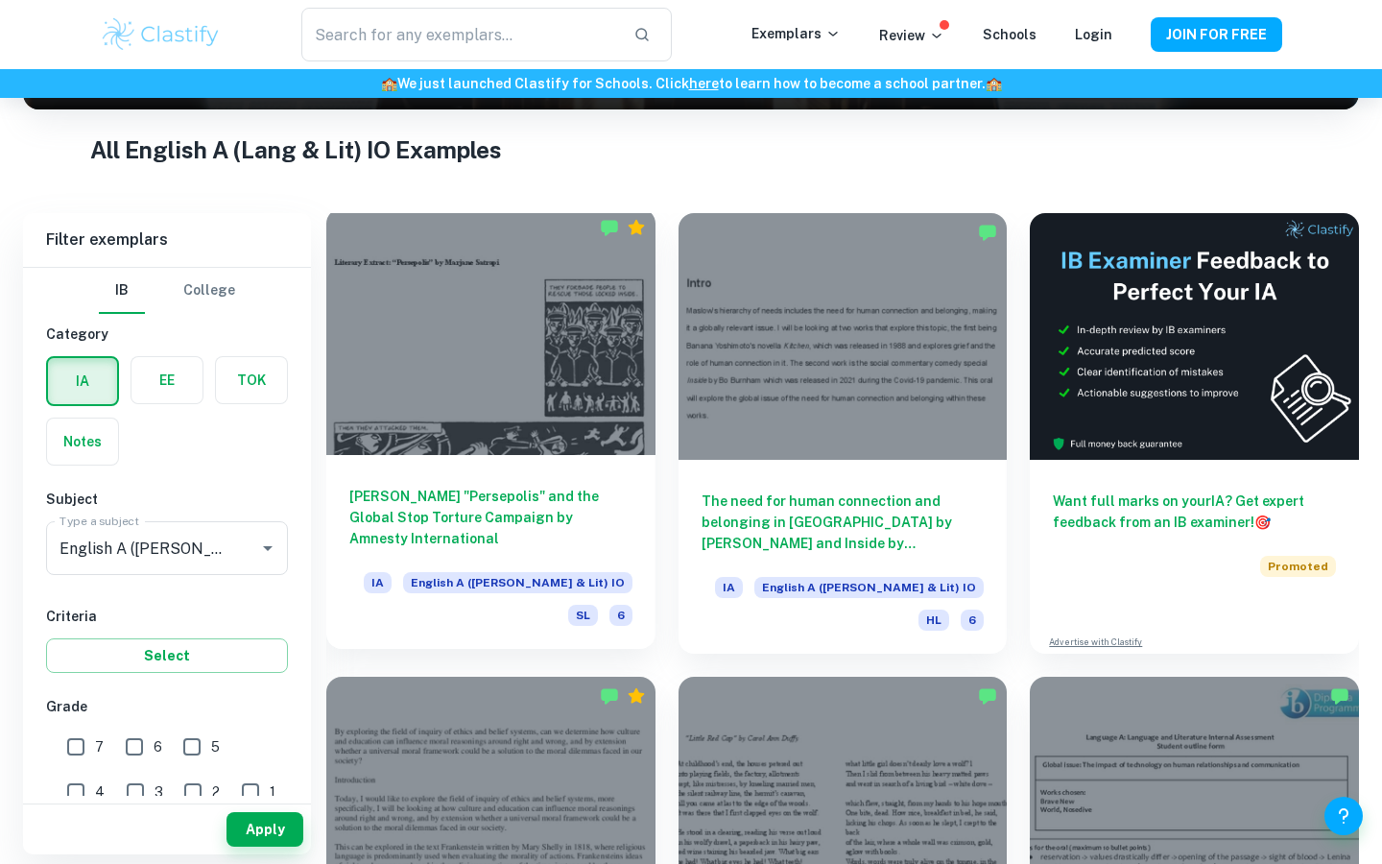
click at [588, 547] on h6 "[PERSON_NAME] "Persepolis" and the Global Stop Torture Campaign by Amnesty Inte…" at bounding box center [490, 517] width 283 height 63
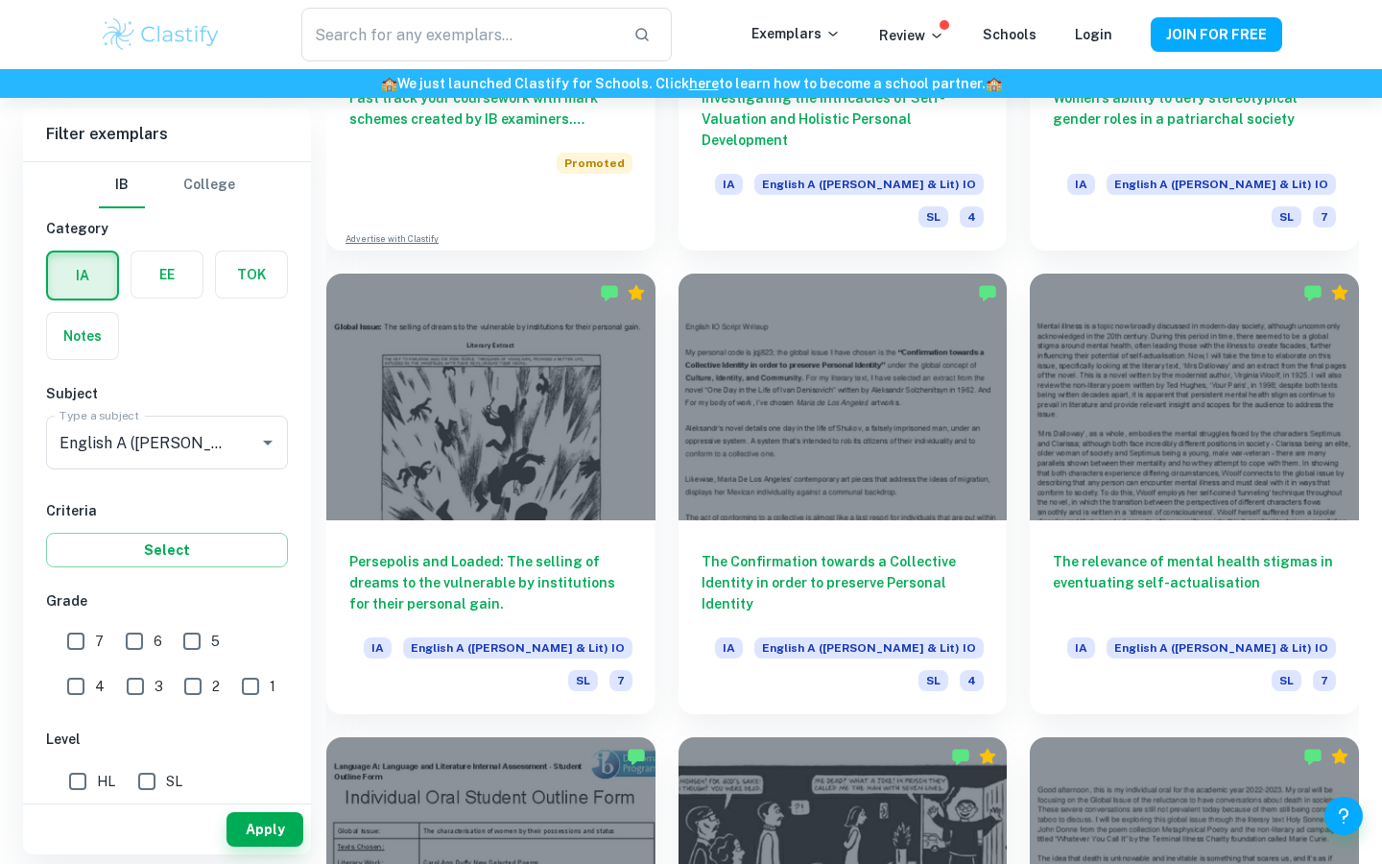
scroll to position [1699, 0]
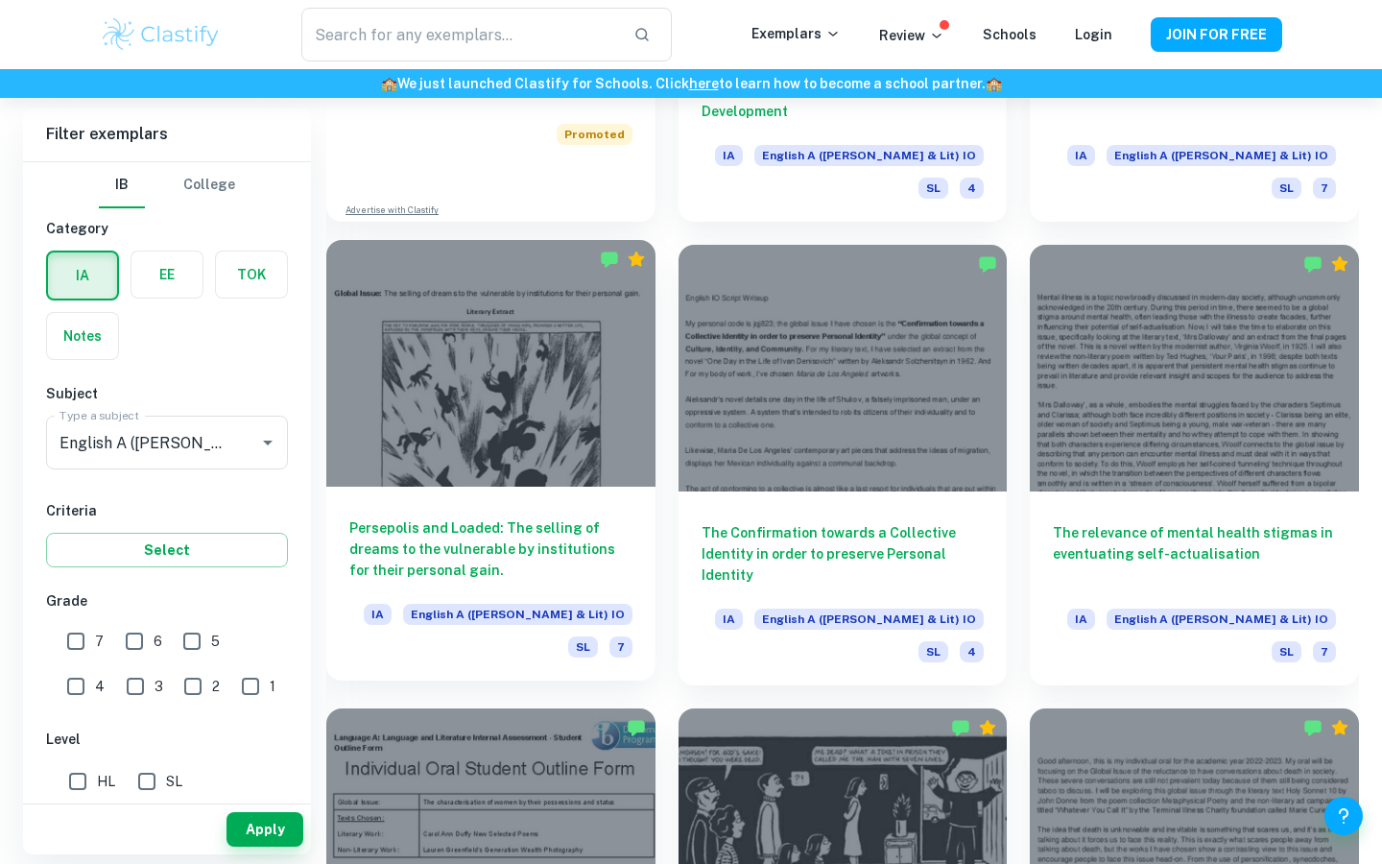
click at [532, 517] on h6 "Persepolis and Loaded: The selling of dreams to the vulnerable by institutions …" at bounding box center [490, 548] width 283 height 63
